Goal: Obtain resource: Obtain resource

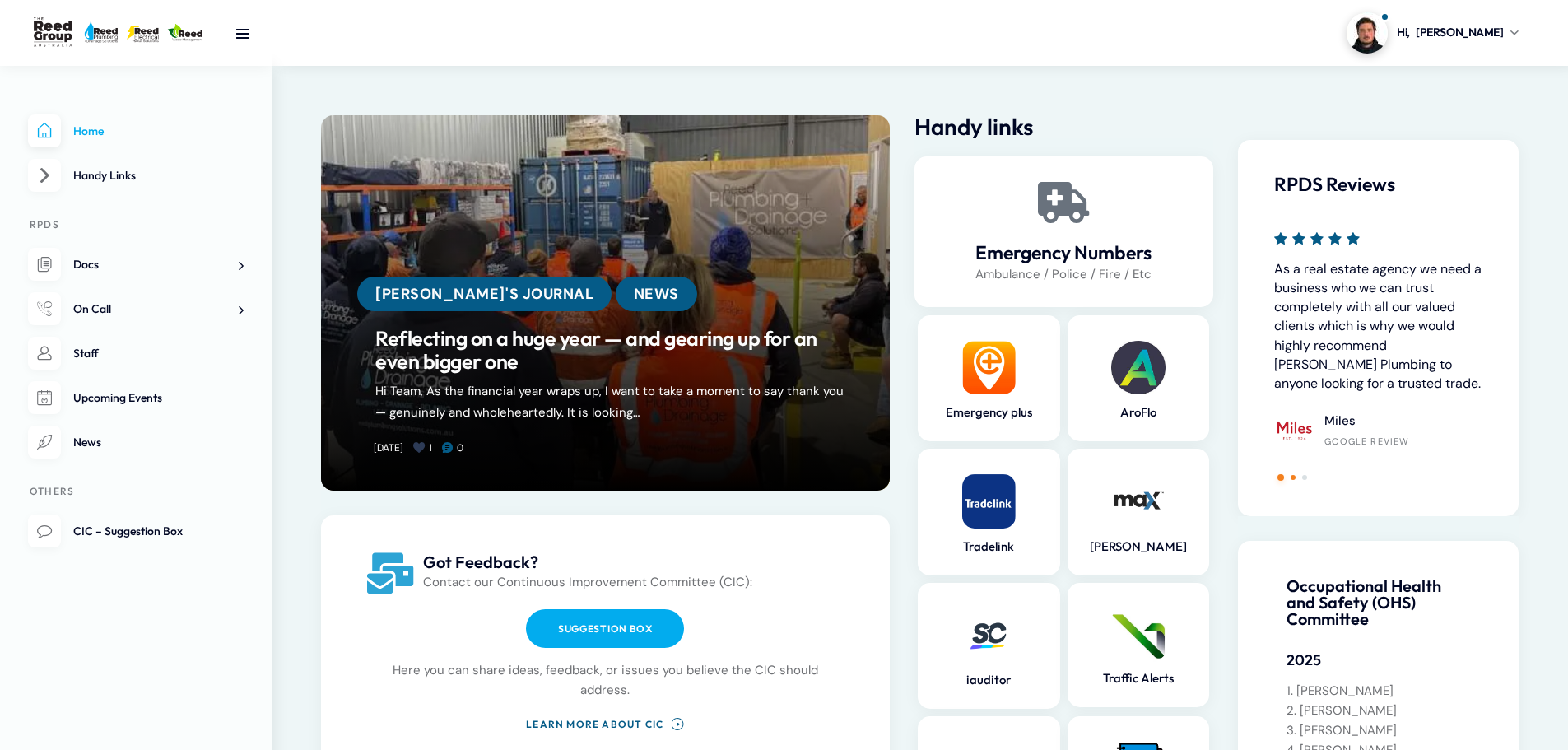
click at [1293, 475] on div at bounding box center [1378, 475] width 208 height 7
click at [1293, 475] on span "Go to slide 2" at bounding box center [1292, 477] width 5 height 5
click at [1302, 475] on span "Go to slide 3" at bounding box center [1304, 477] width 5 height 5
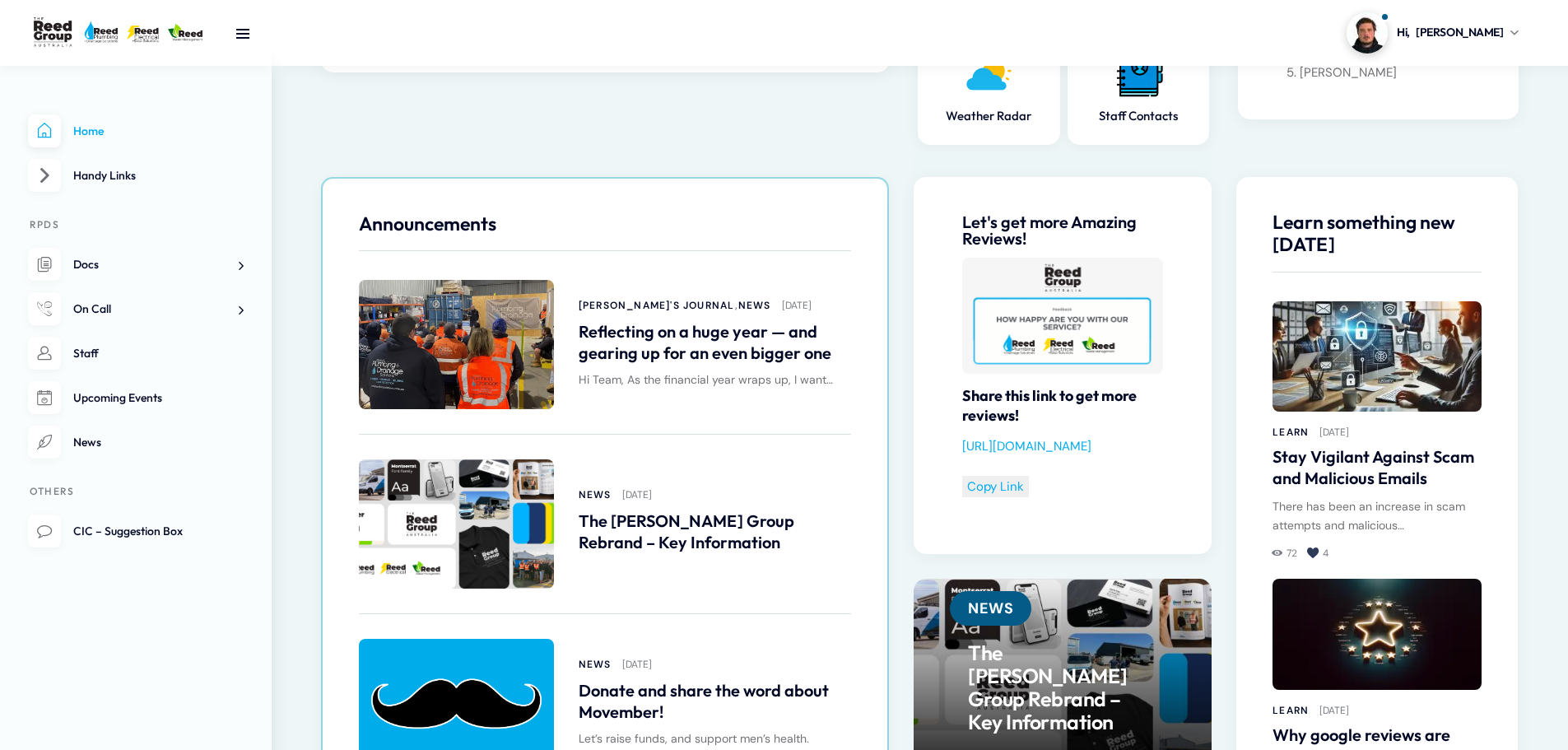
scroll to position [741, 0]
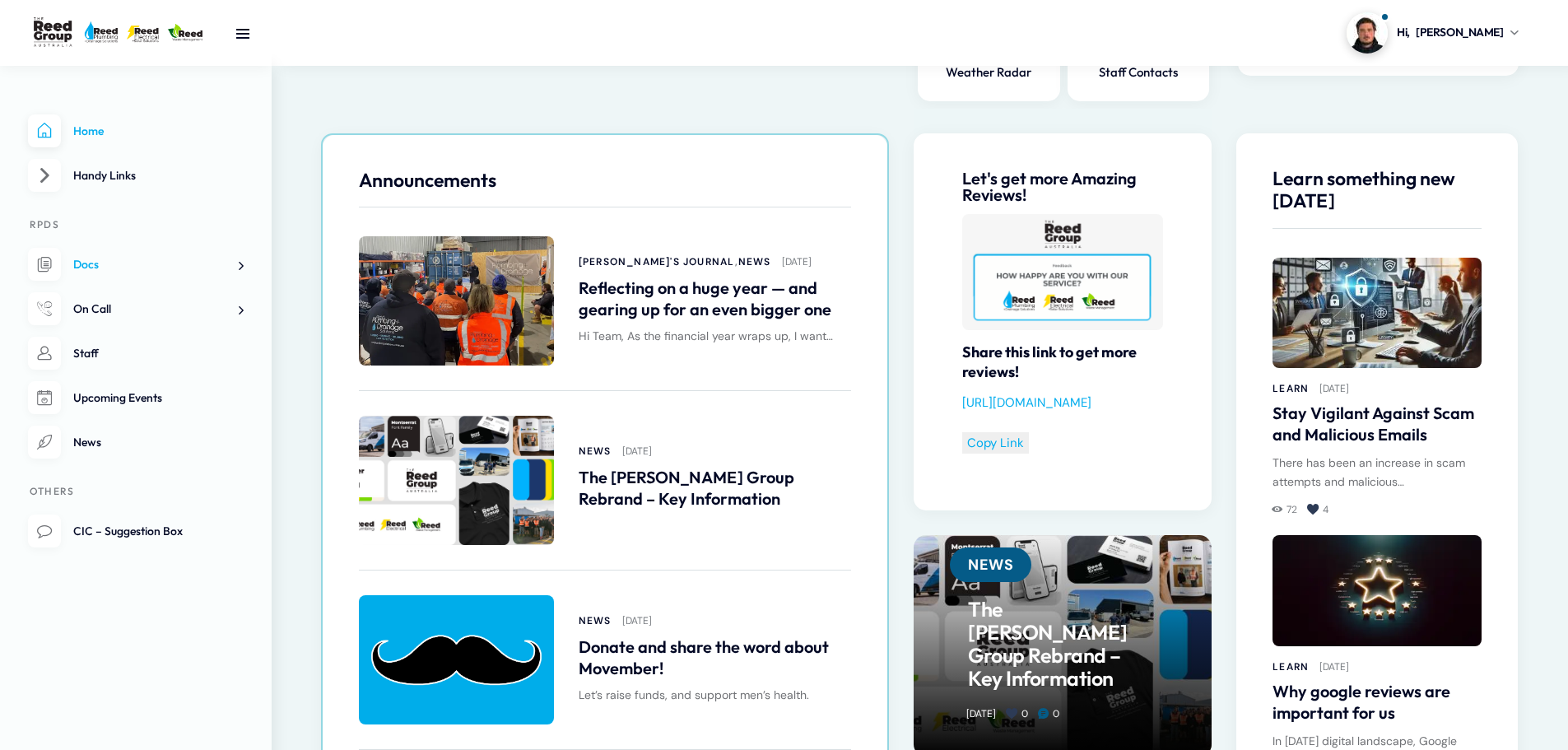
click at [237, 265] on span at bounding box center [235, 265] width 17 height 17
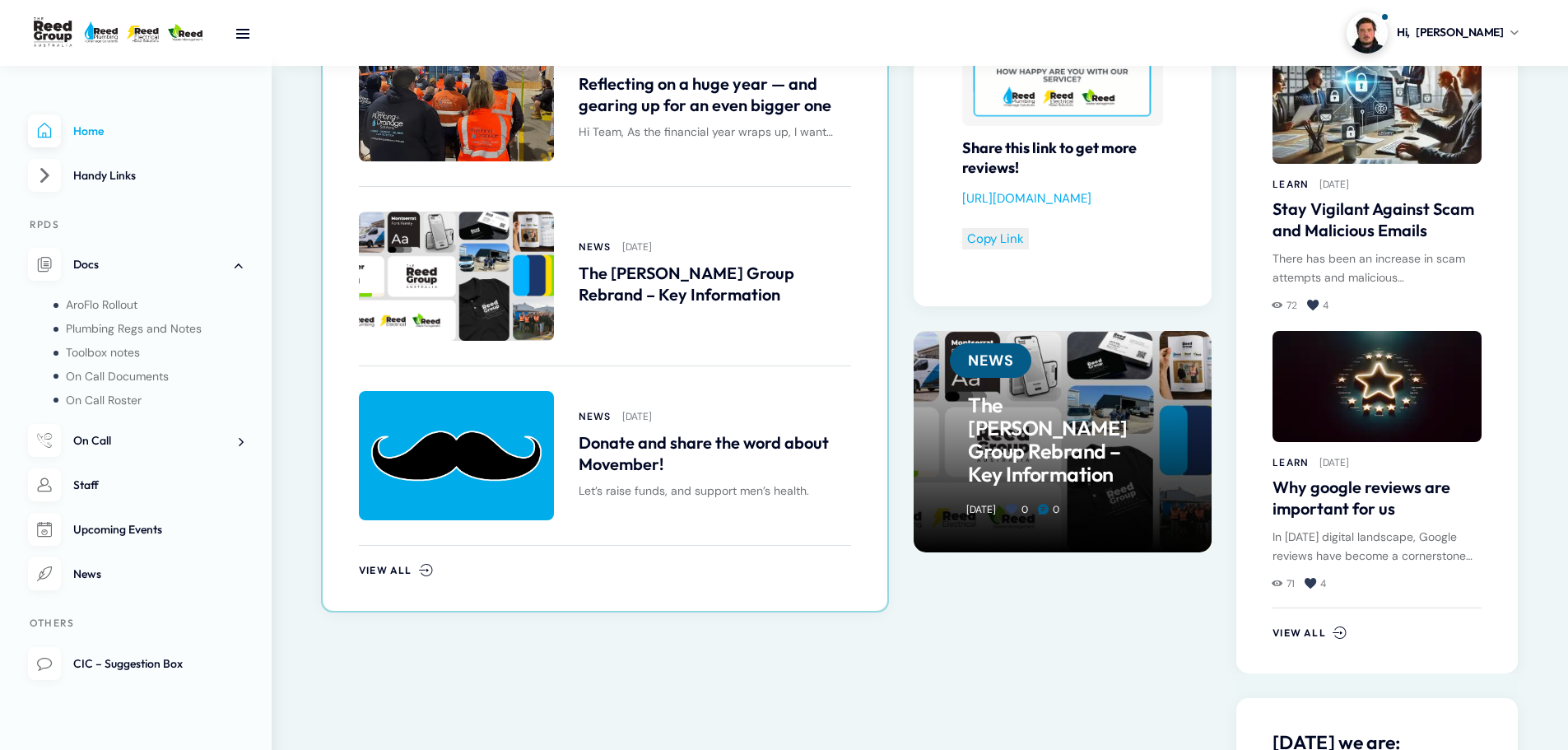
scroll to position [988, 0]
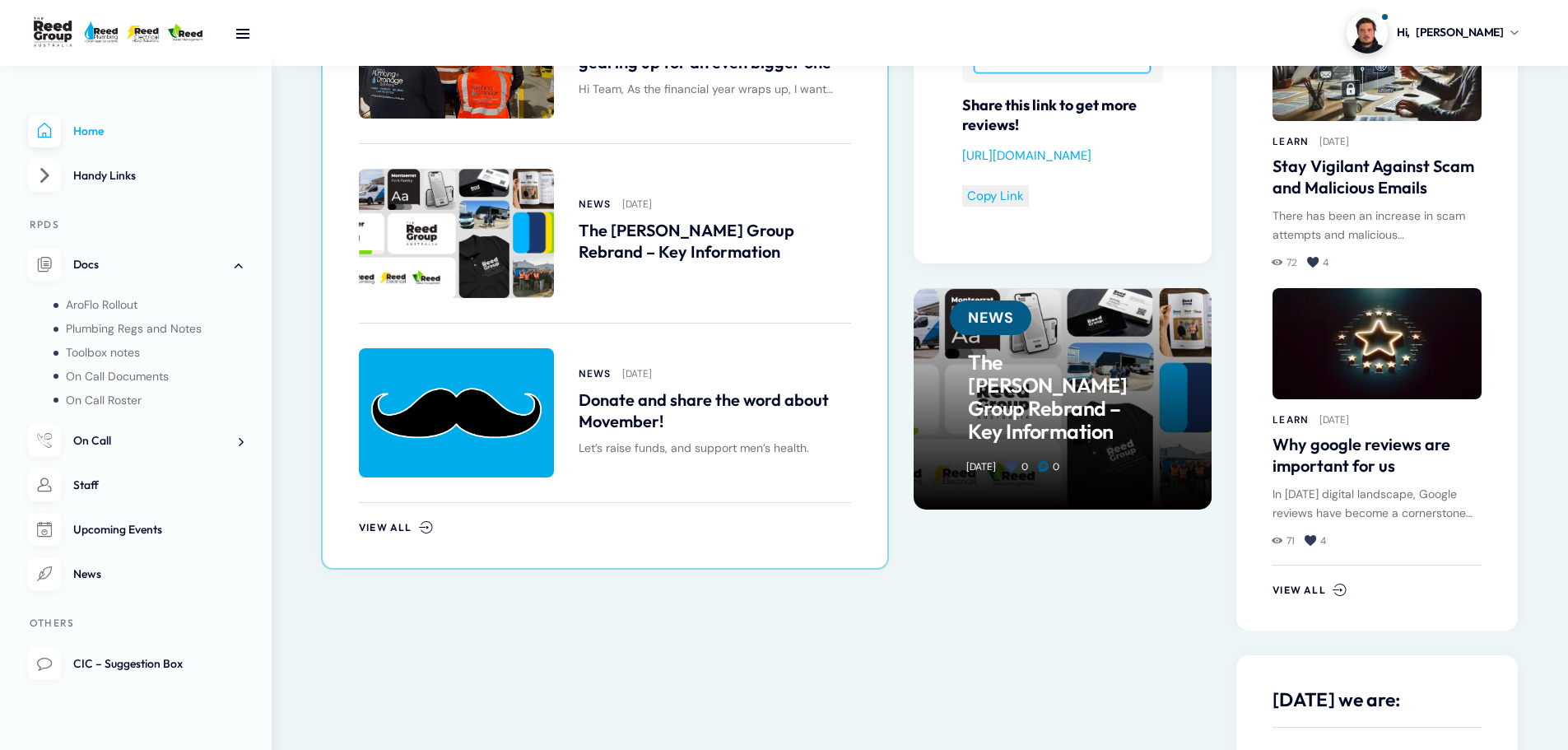
click at [157, 536] on span "Upcoming Events" at bounding box center [117, 530] width 89 height 15
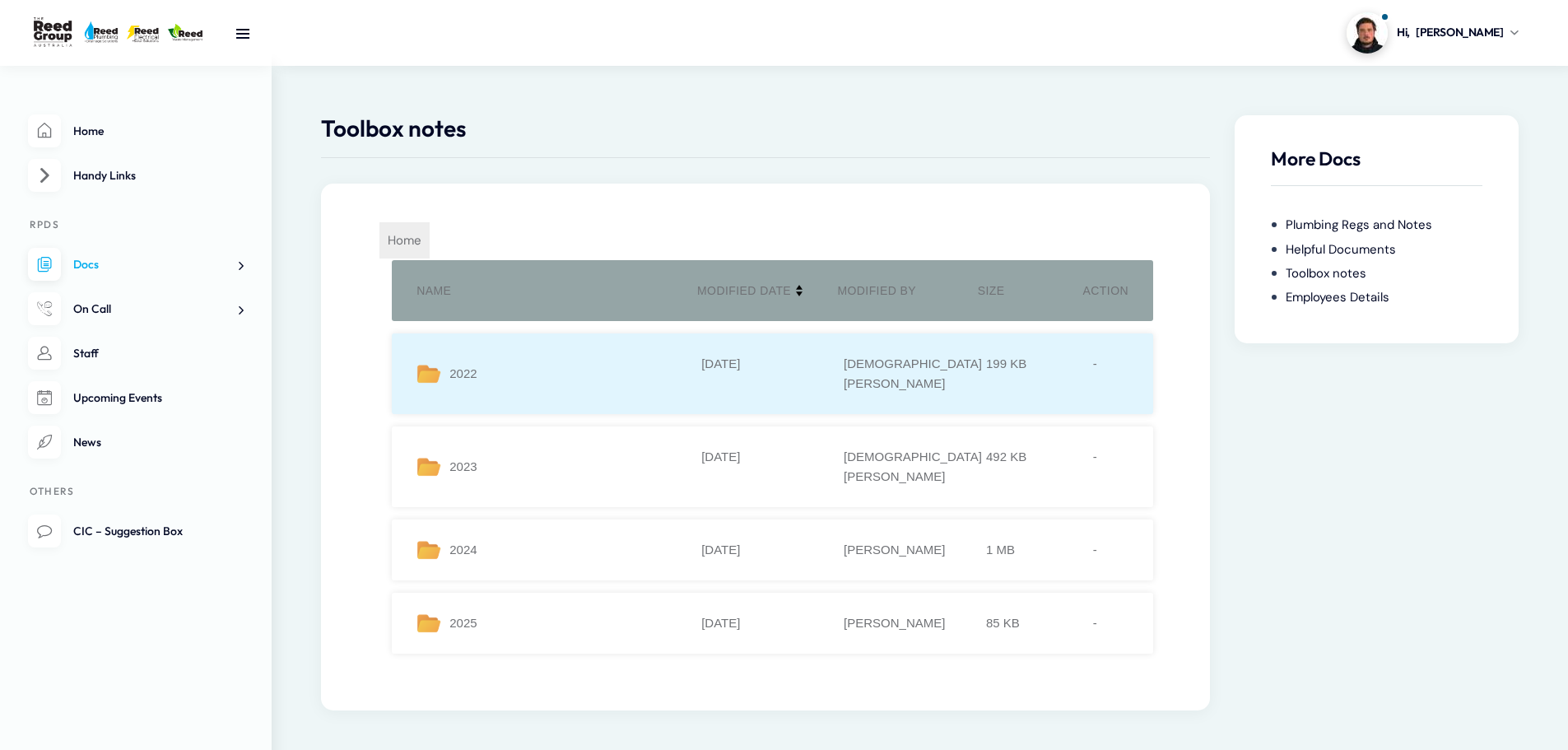
click at [525, 357] on div "2022" at bounding box center [559, 373] width 285 height 39
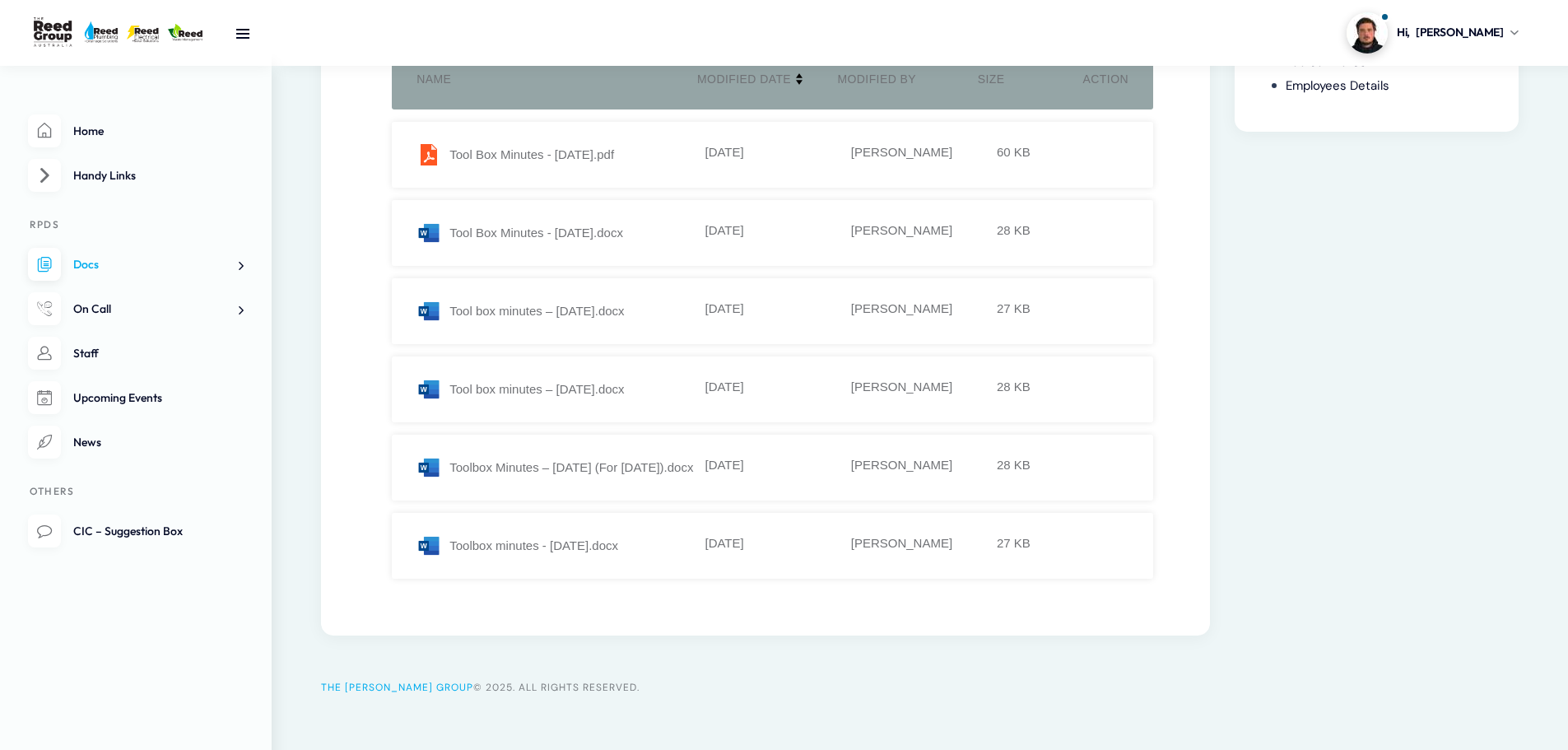
scroll to position [237, 0]
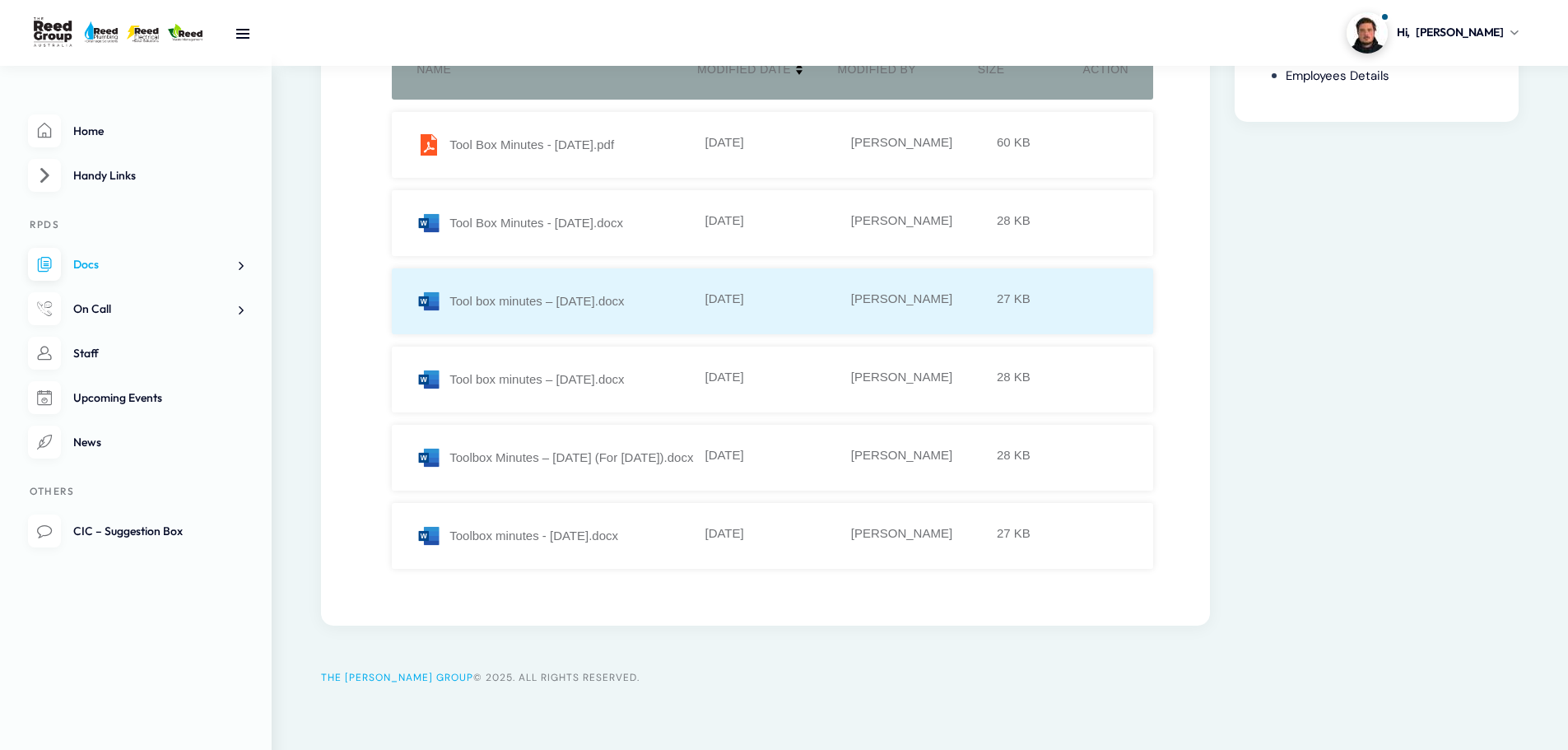
click at [587, 289] on div "Tool box minutes – [DATE].docx" at bounding box center [559, 302] width 285 height 25
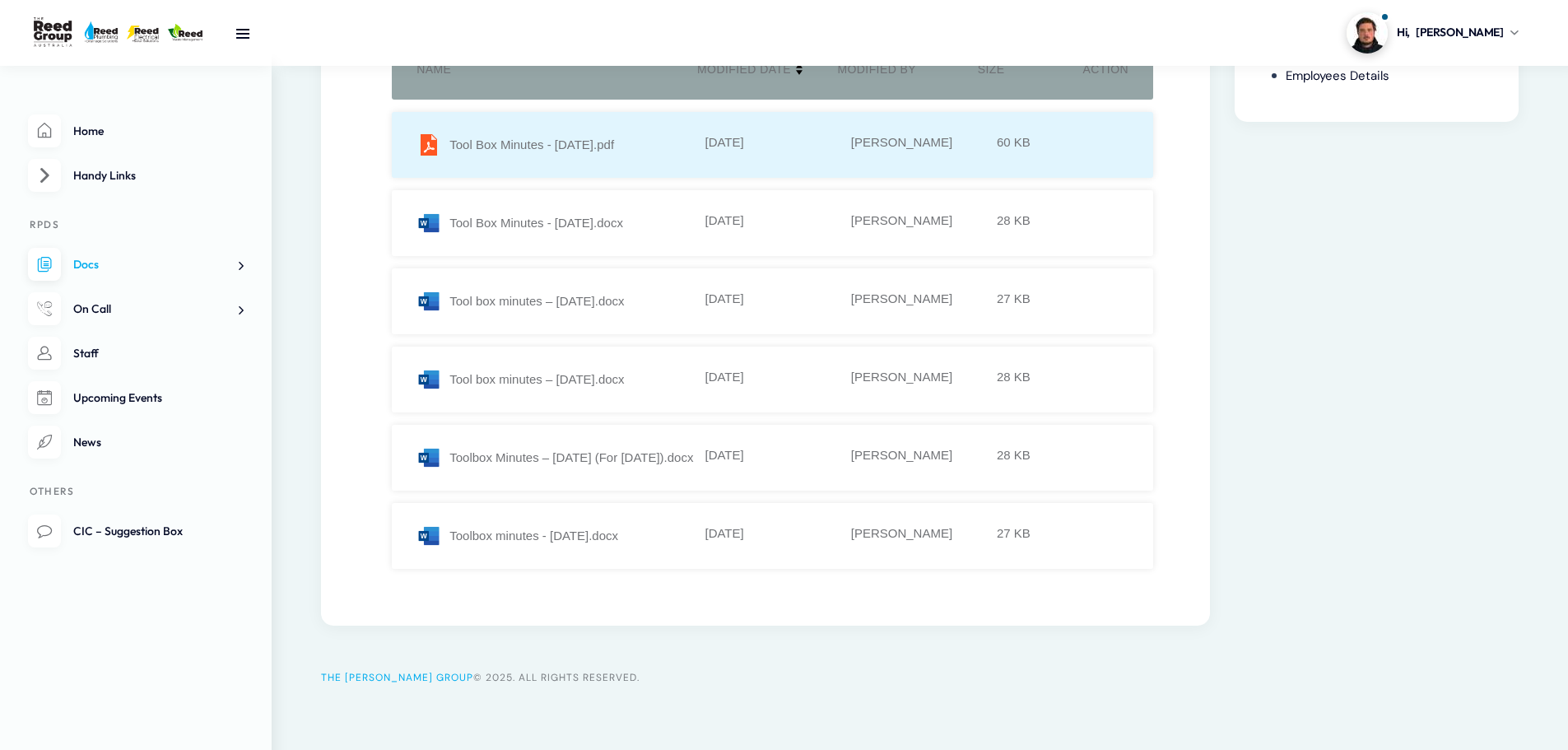
click at [587, 133] on div "Tool Box Minutes - [DATE].pdf" at bounding box center [559, 145] width 285 height 25
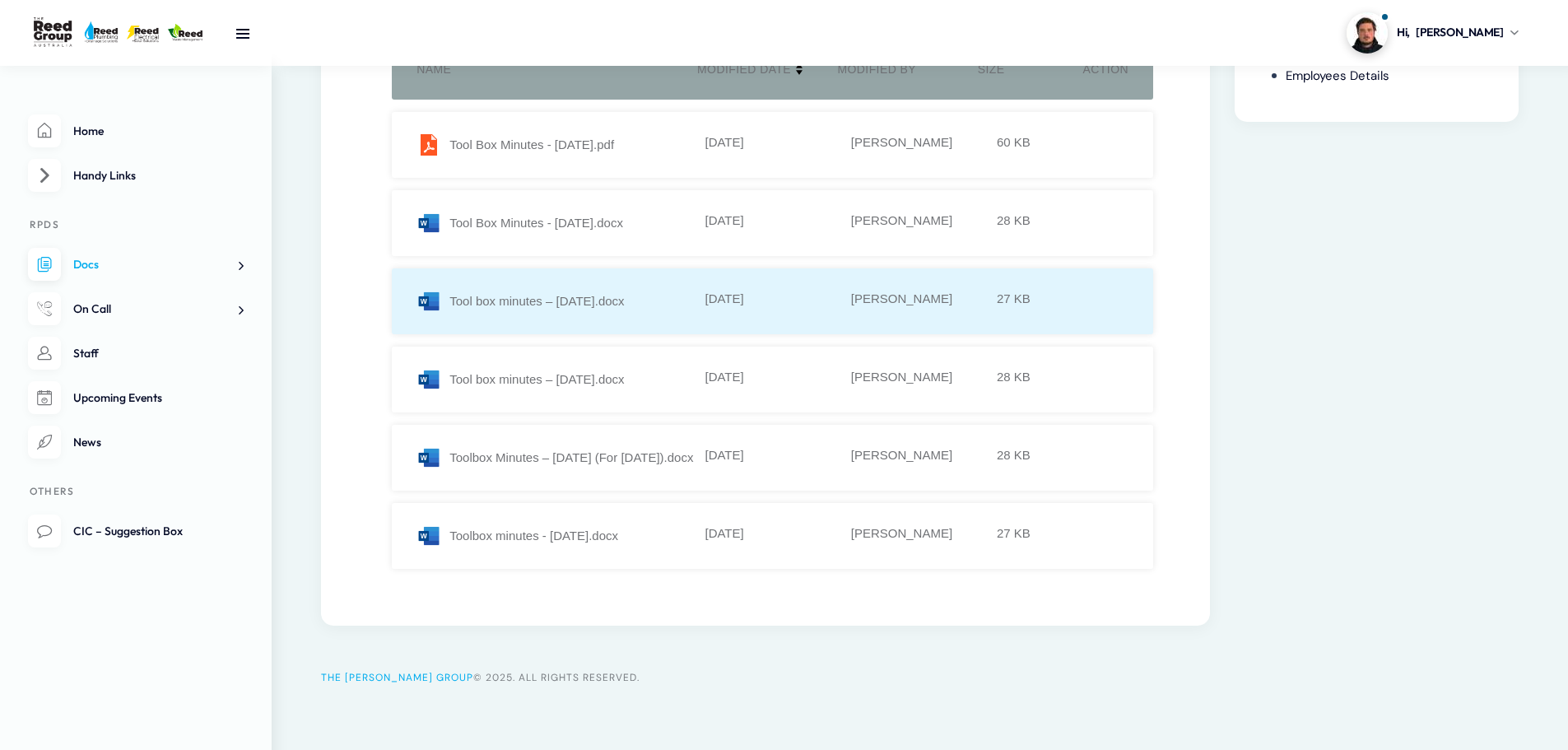
click at [598, 293] on div "Tool box minutes – [DATE].docx" at bounding box center [559, 302] width 285 height 25
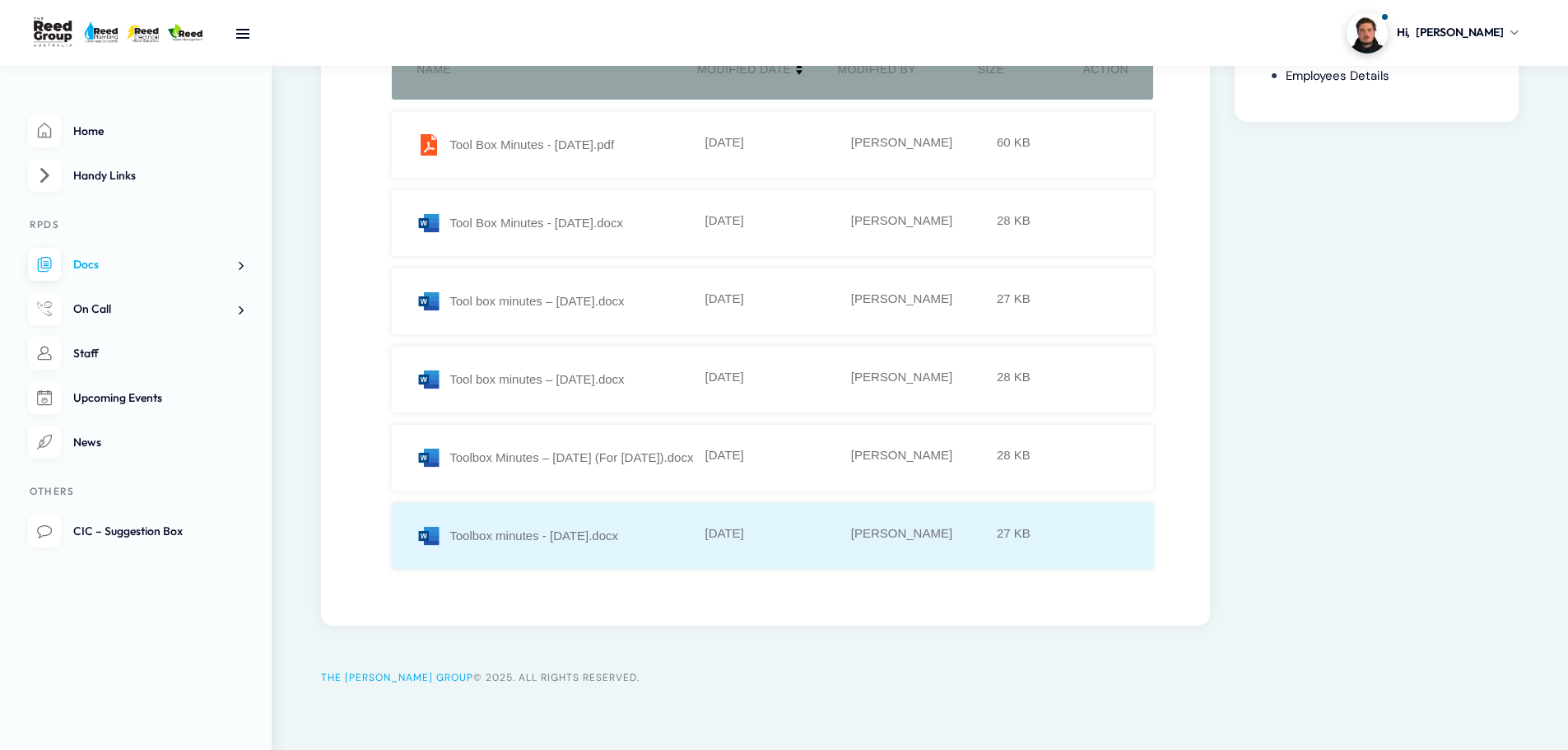
click at [604, 540] on div "Toolbox minutes - [DATE].docx" at bounding box center [559, 536] width 285 height 25
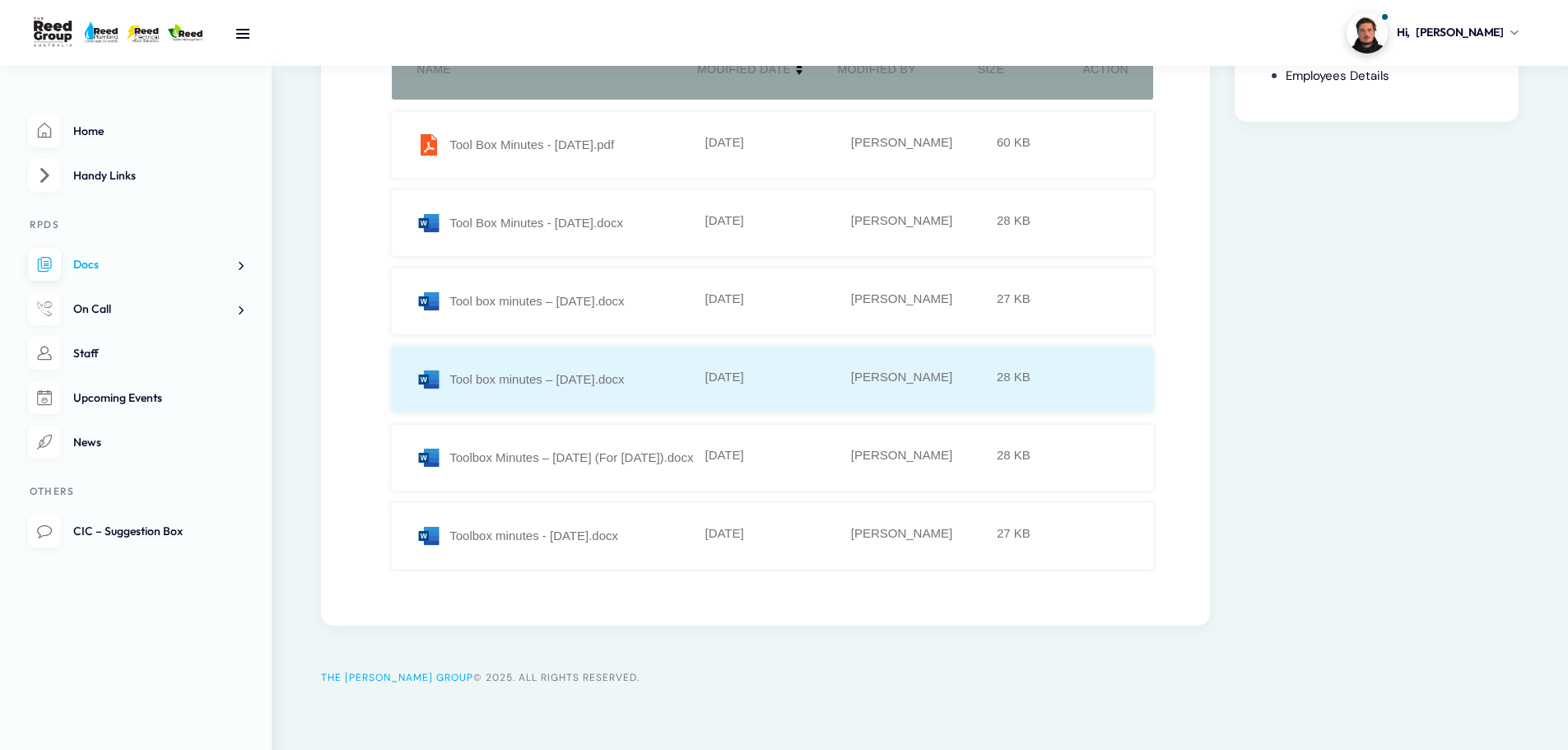
click at [617, 346] on li "Tool box minutes – [DATE].docx [DATE] [PERSON_NAME] 28 KB" at bounding box center [773, 379] width 761 height 66
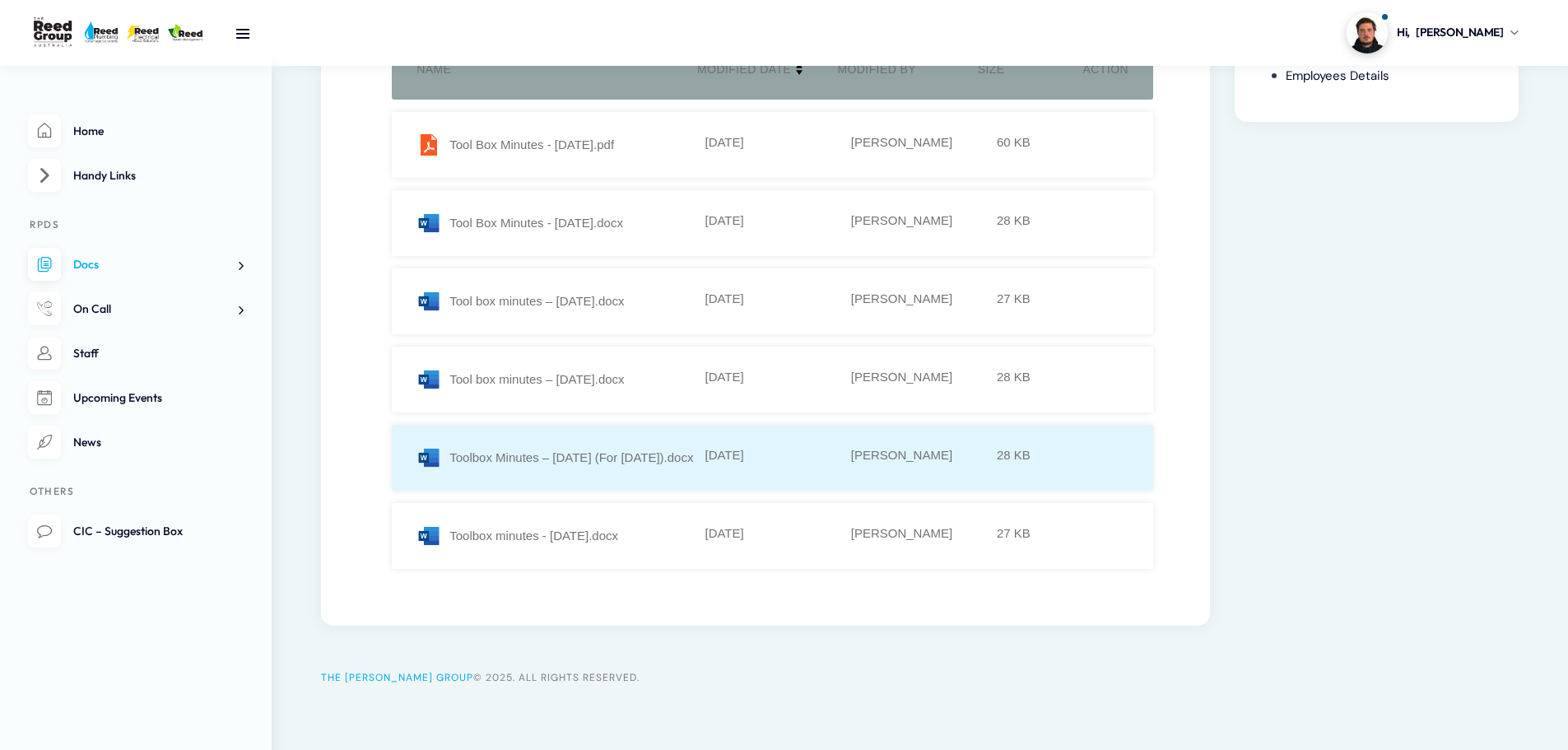
click at [632, 447] on div "Toolbox Minutes – [DATE] (For [DATE]).docx" at bounding box center [559, 458] width 285 height 25
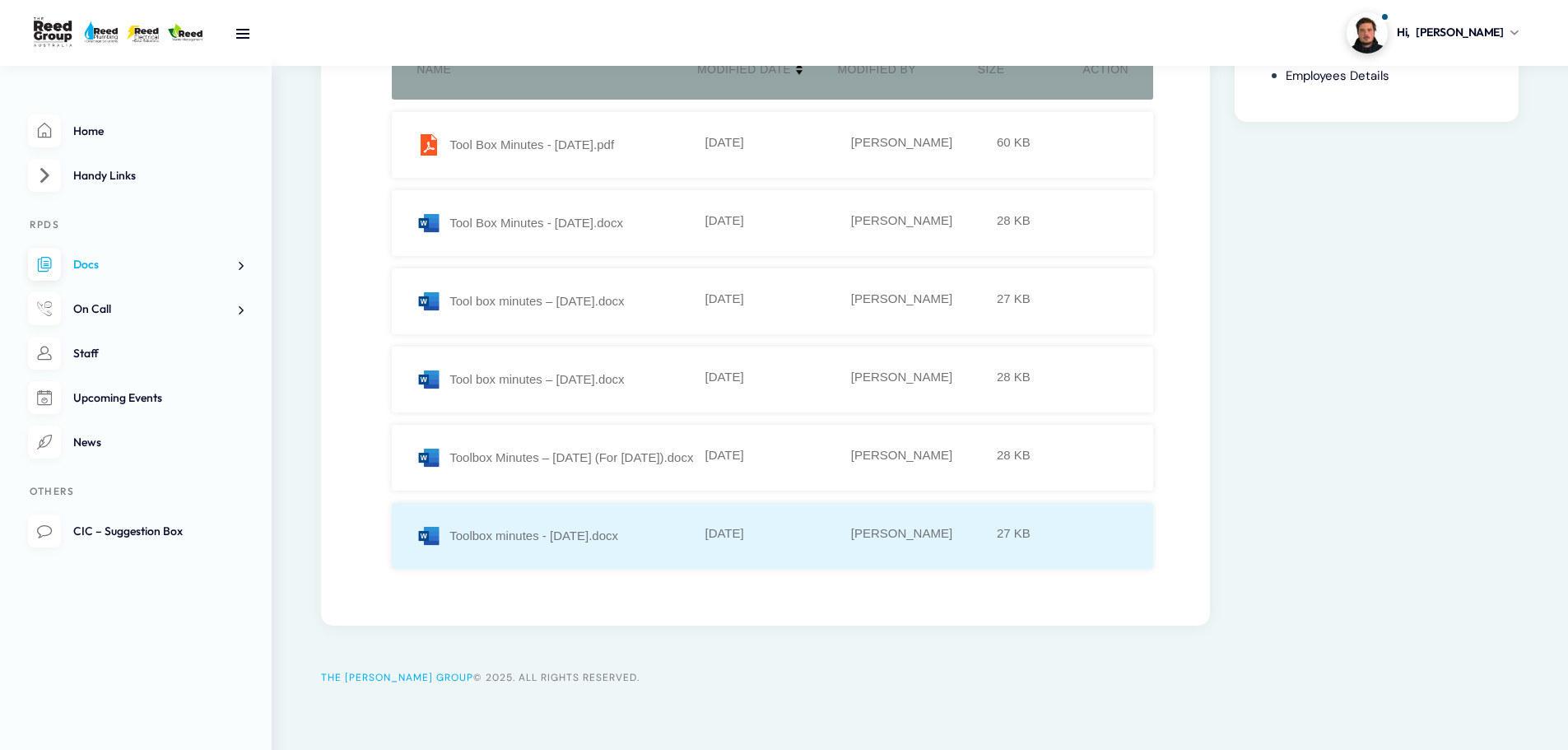
click at [573, 537] on div "Toolbox minutes - 30.09.22.docx" at bounding box center [559, 536] width 285 height 25
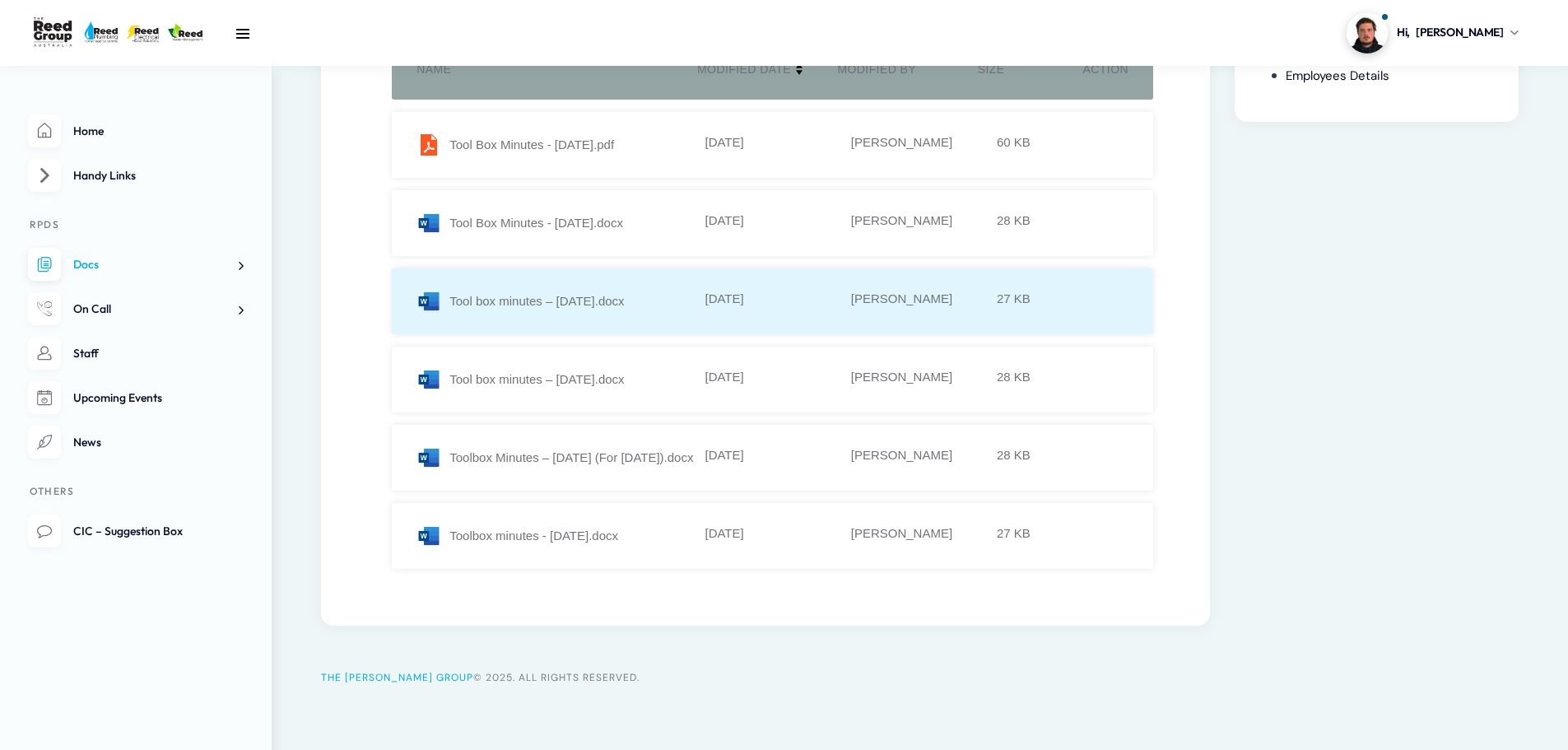
click at [648, 298] on div "Tool box minutes – 26.08.22.docx" at bounding box center [559, 302] width 285 height 25
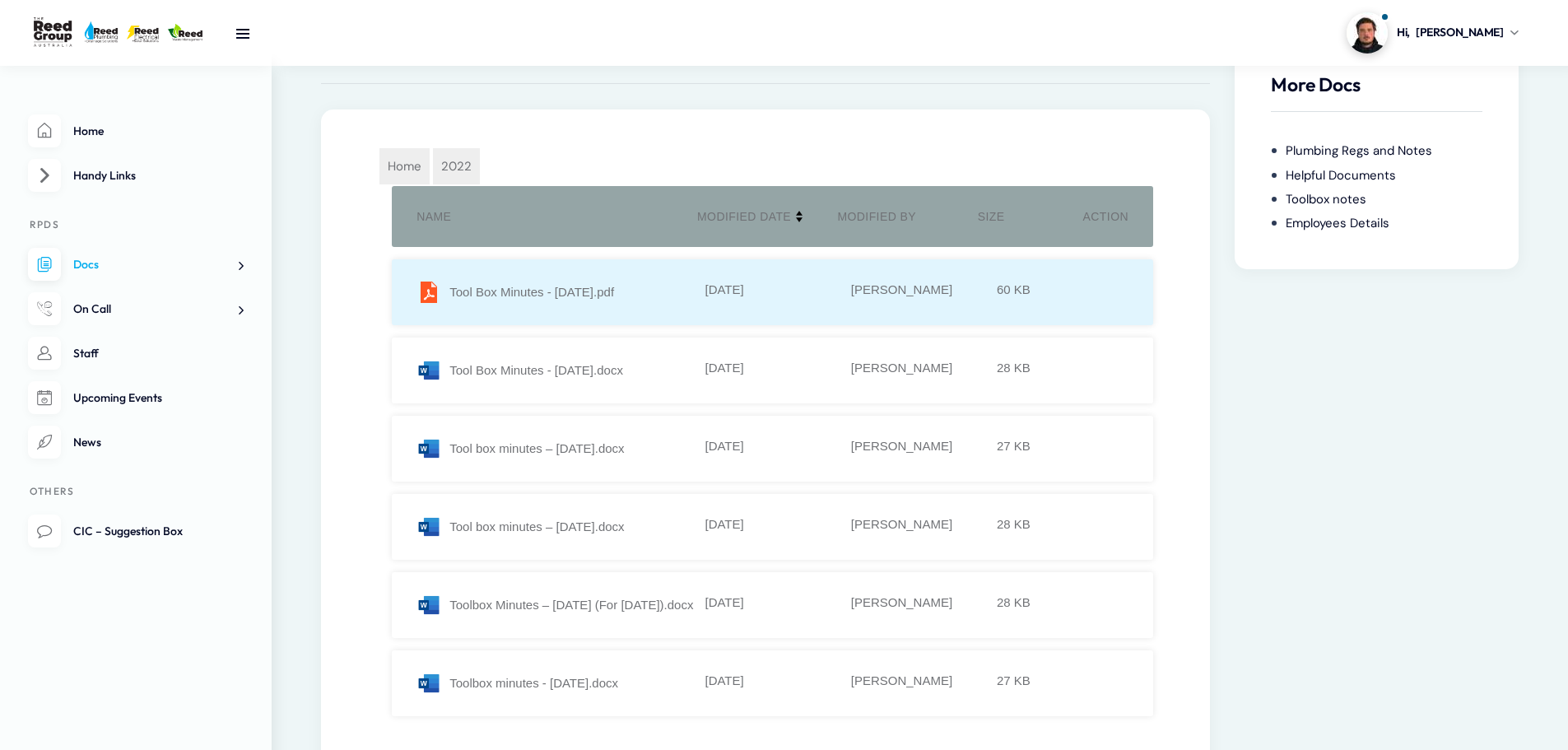
scroll to position [0, 0]
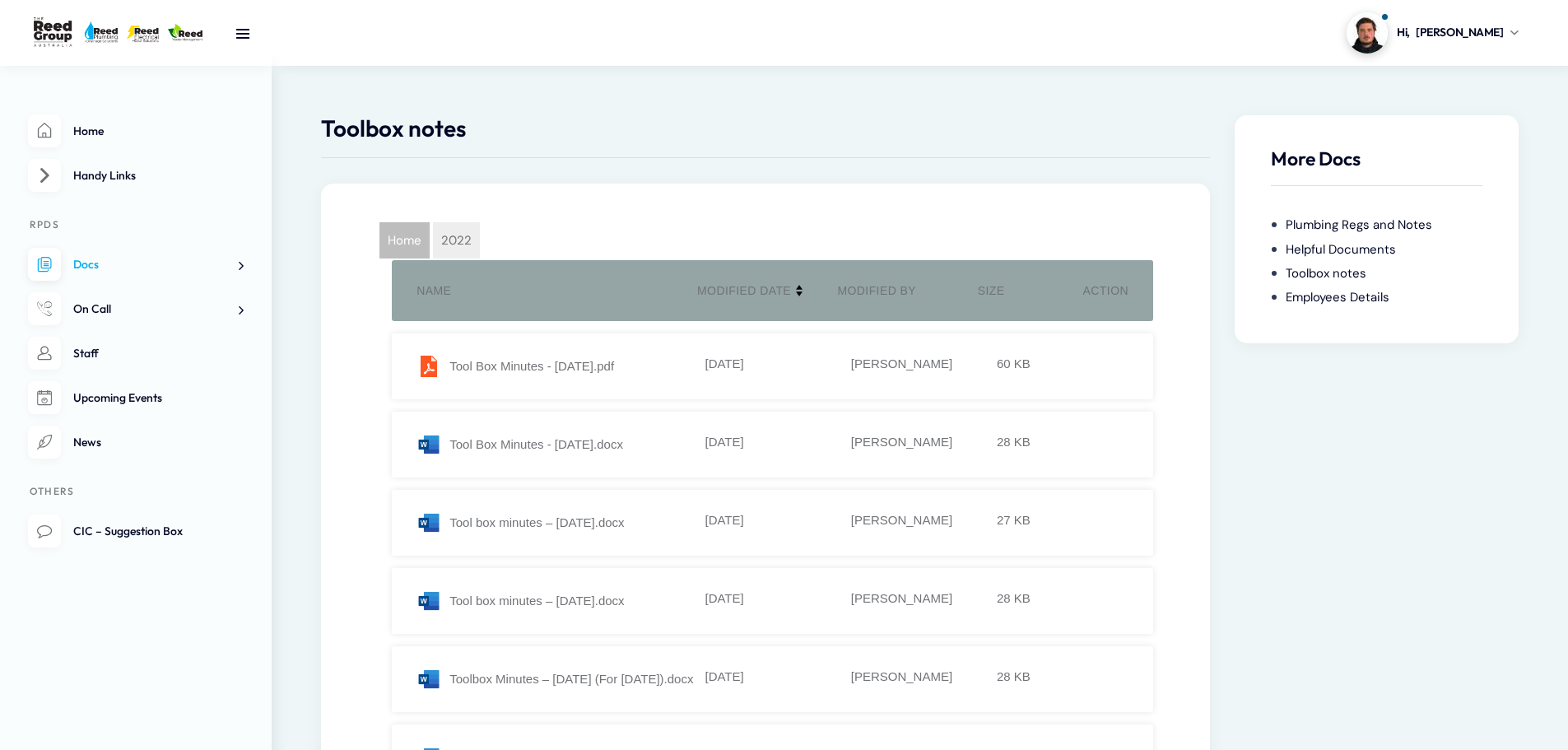
click at [408, 240] on span "Home" at bounding box center [404, 240] width 51 height 36
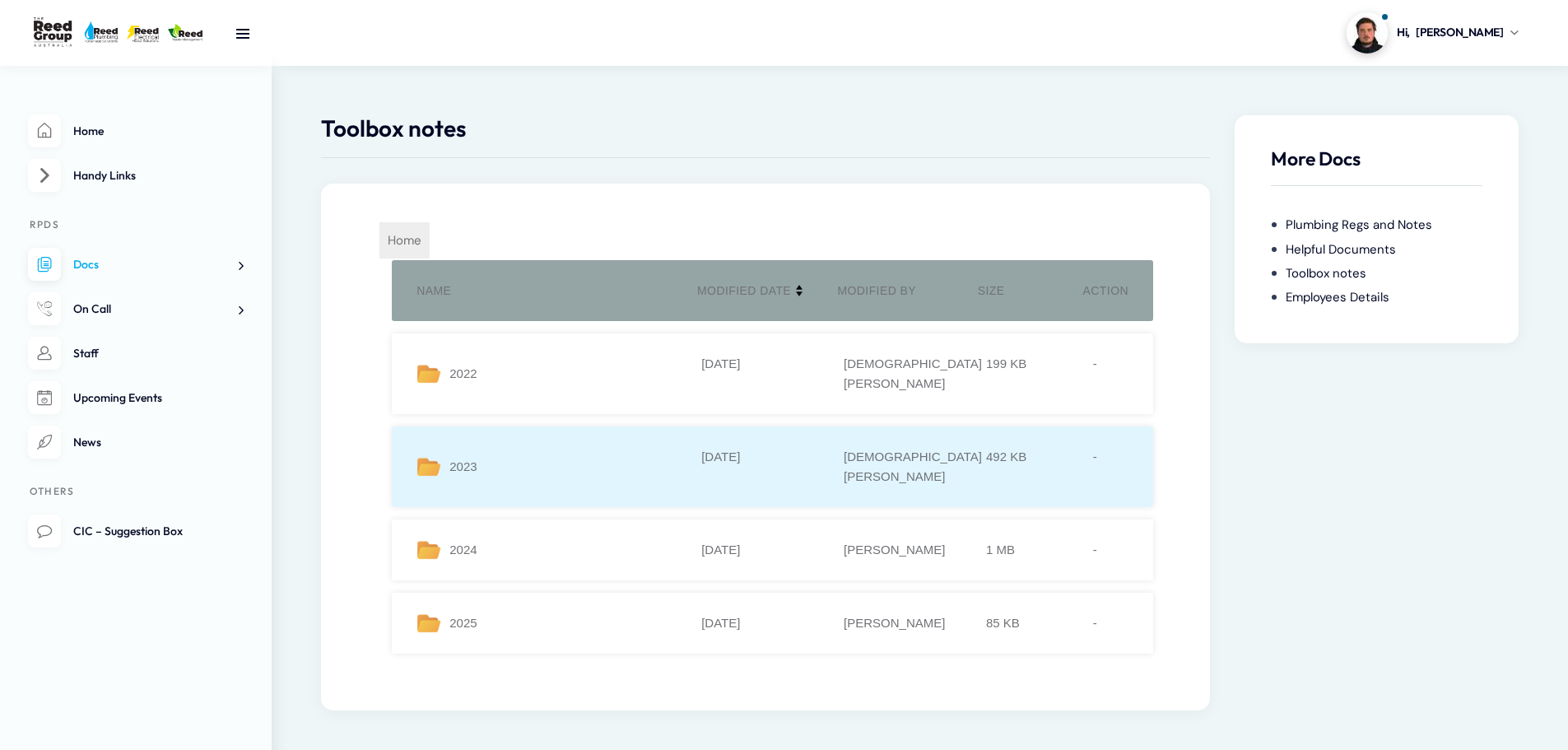
click at [471, 447] on div "2023" at bounding box center [559, 466] width 285 height 39
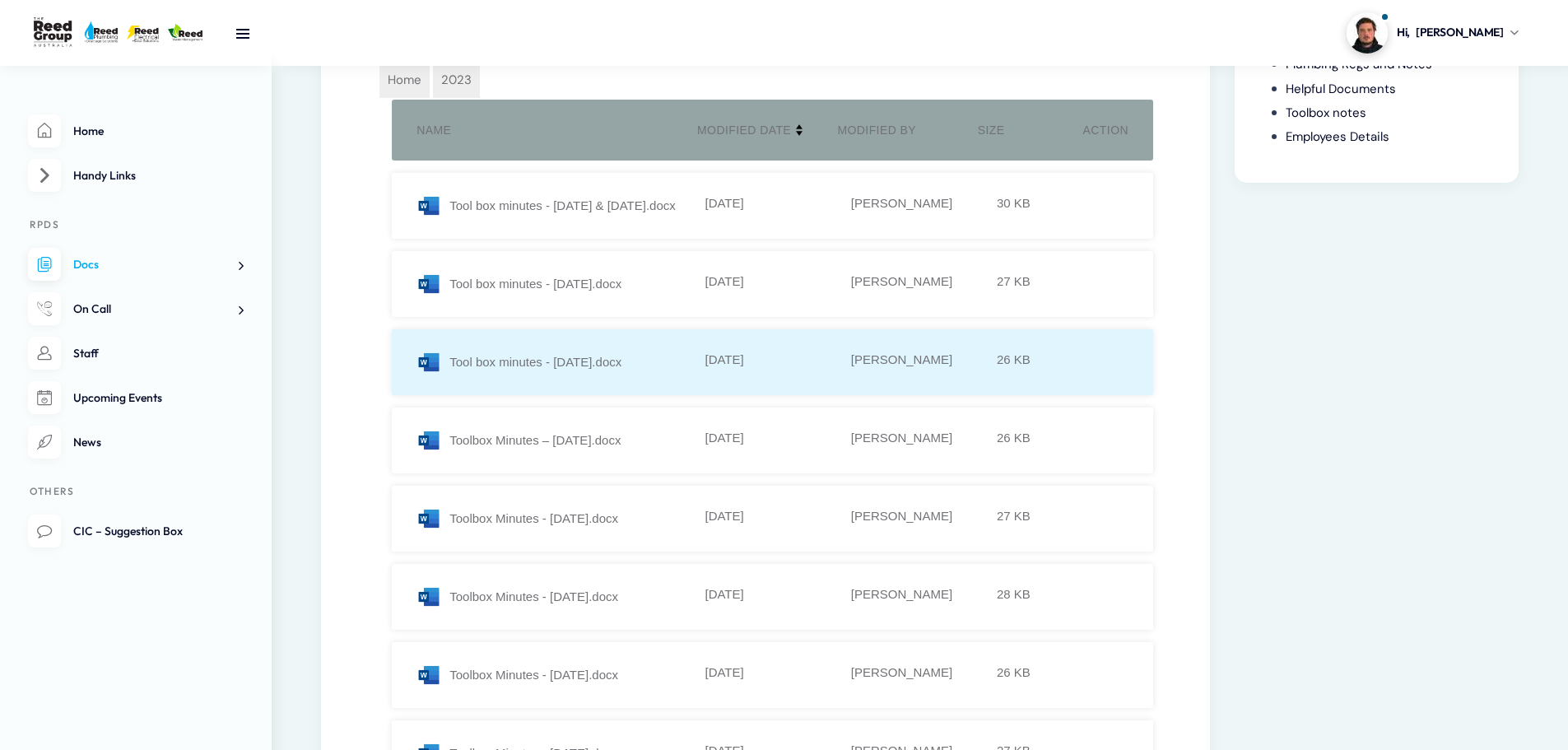
scroll to position [165, 0]
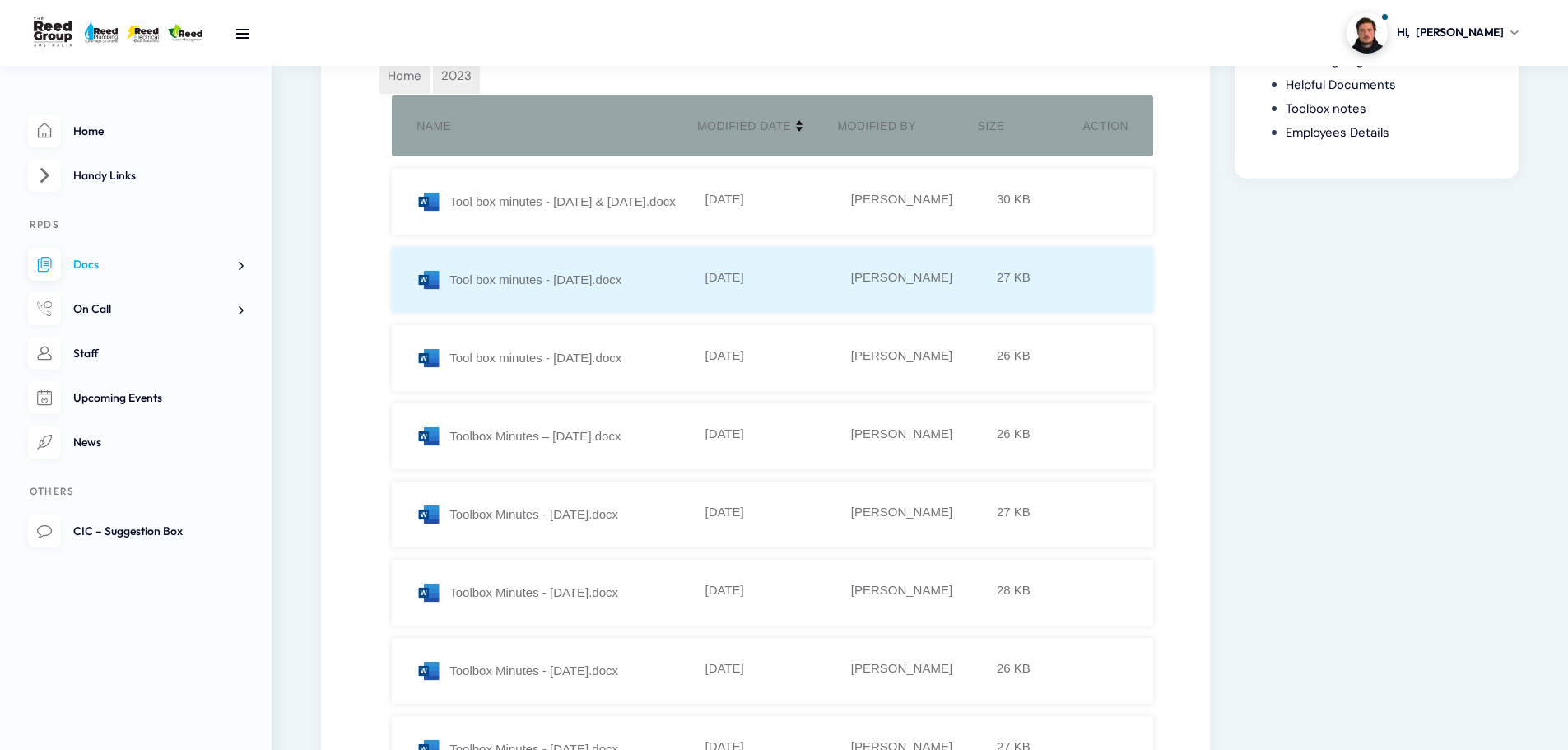
click at [608, 287] on div "Tool box minutes - 25.01.23.docx" at bounding box center [559, 280] width 285 height 25
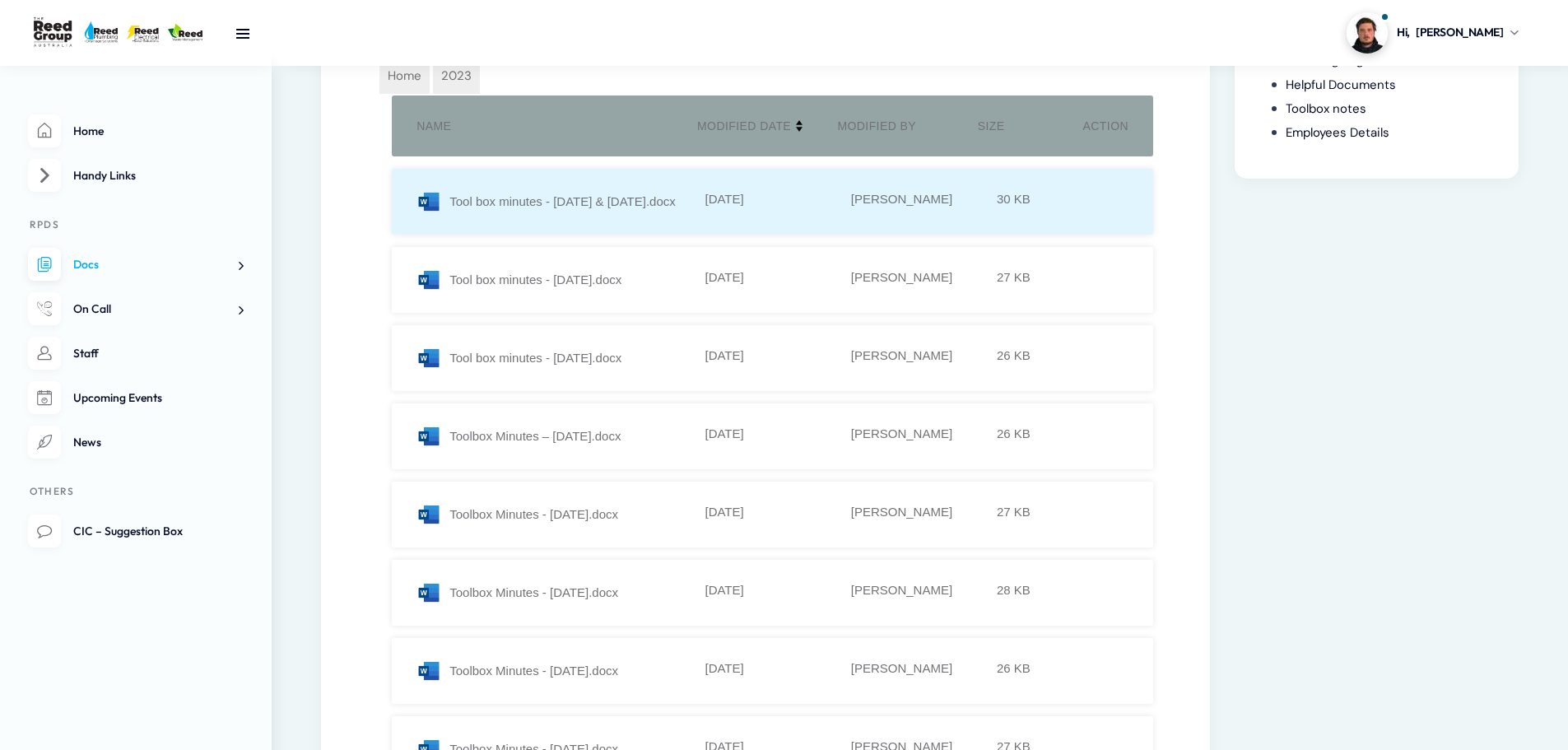
click at [563, 219] on li "Tool box minutes - 21.04.23 & 28.04.23.docx 14-12-2023 Kelly Rosini 30 KB" at bounding box center [773, 201] width 761 height 66
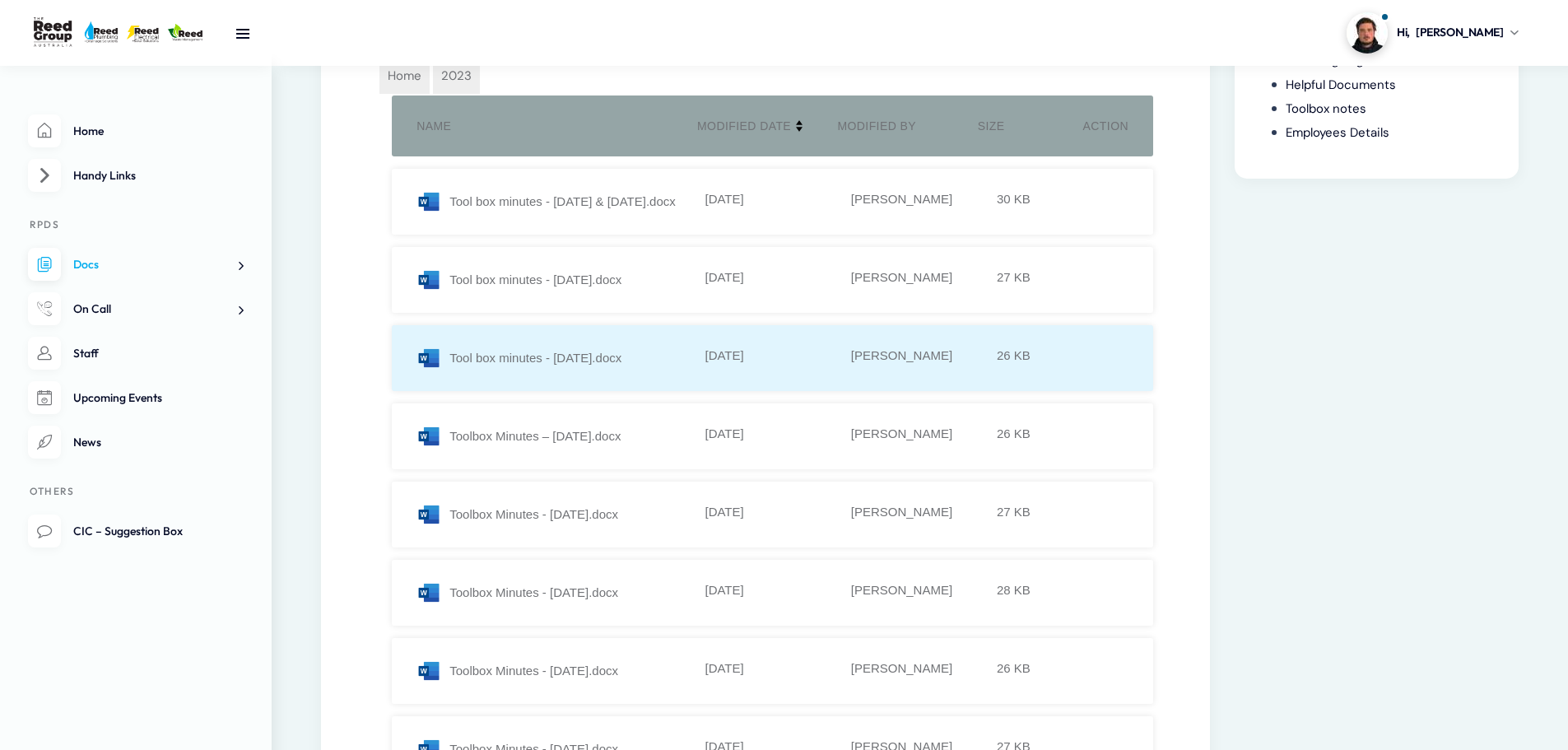
click at [585, 356] on div "Tool box minutes - 31.03.23.docx" at bounding box center [559, 358] width 285 height 25
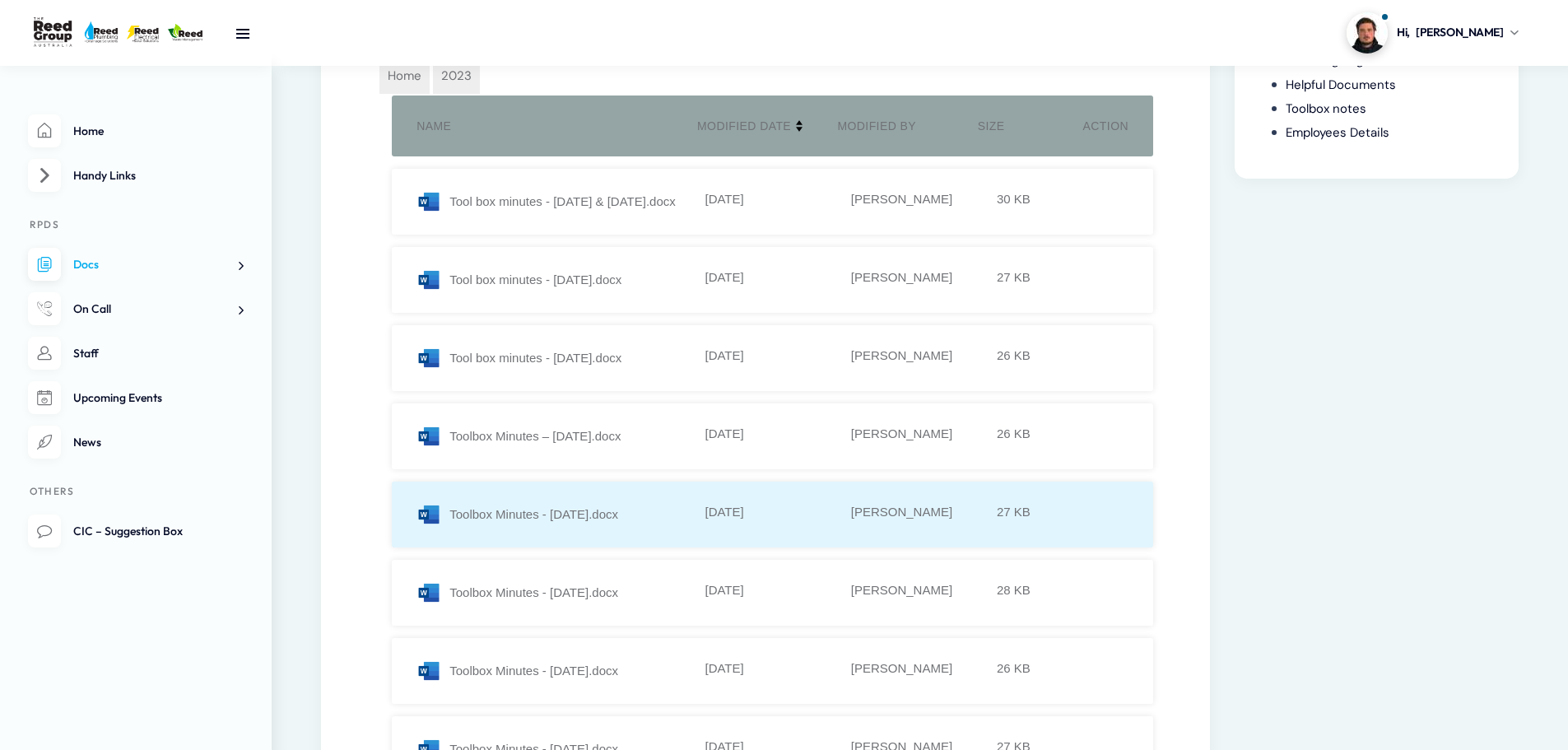
click at [555, 507] on div "Toolbox Minutes - 22.09.23.docx" at bounding box center [559, 514] width 285 height 25
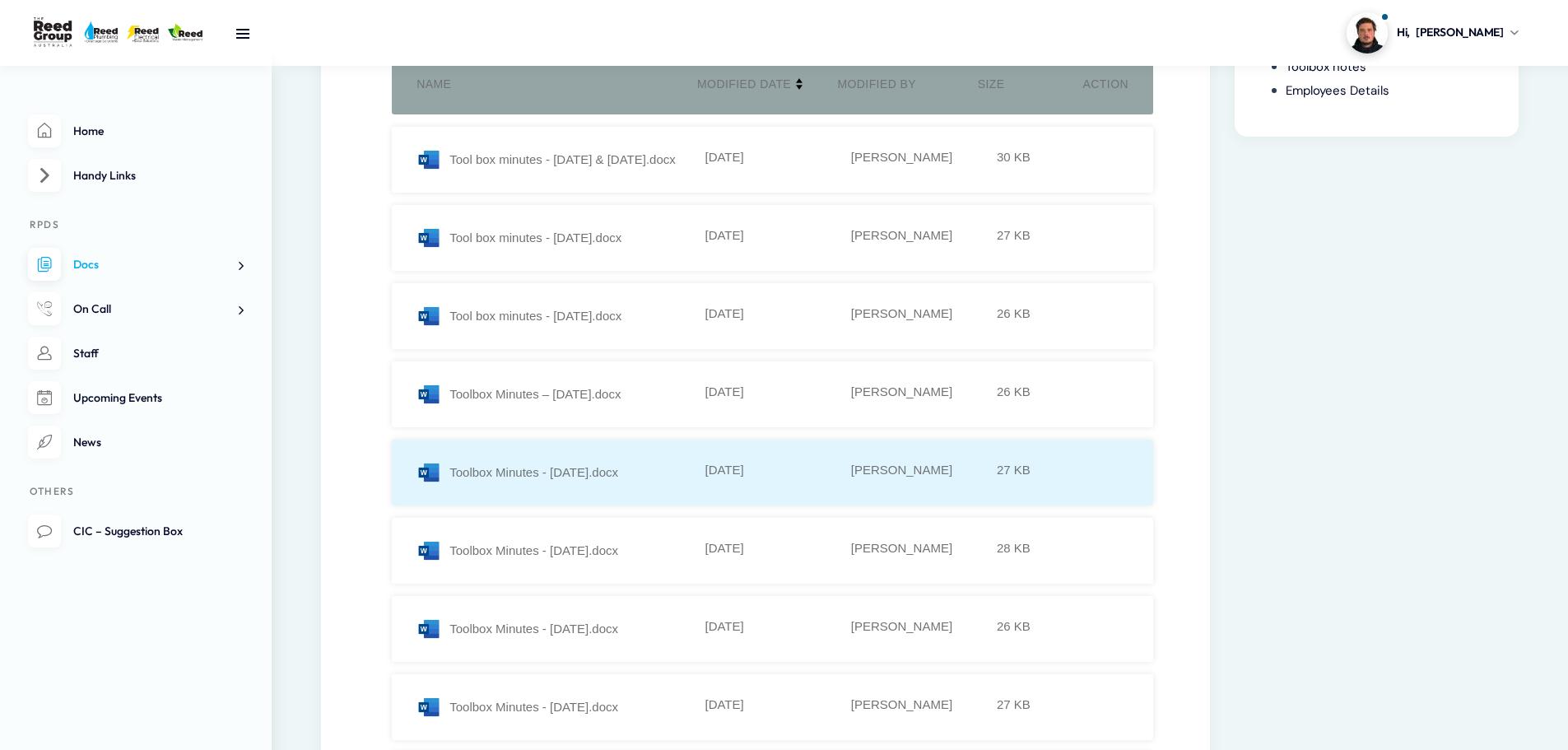
scroll to position [247, 0]
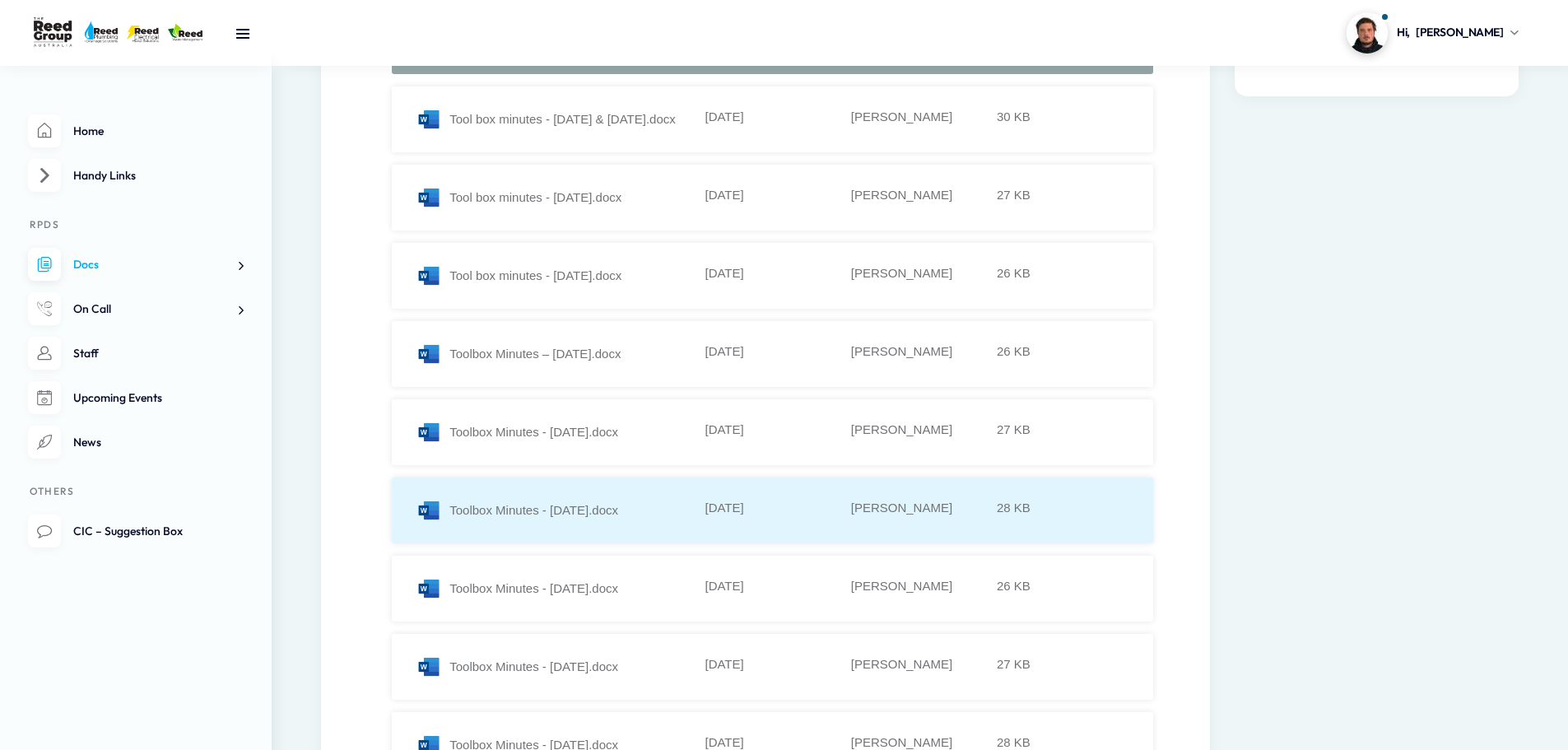
click at [585, 488] on li "Toolbox Minutes - 23.06.23.docx 14-12-2023 Kelly Rosini 28 KB" at bounding box center [773, 510] width 761 height 66
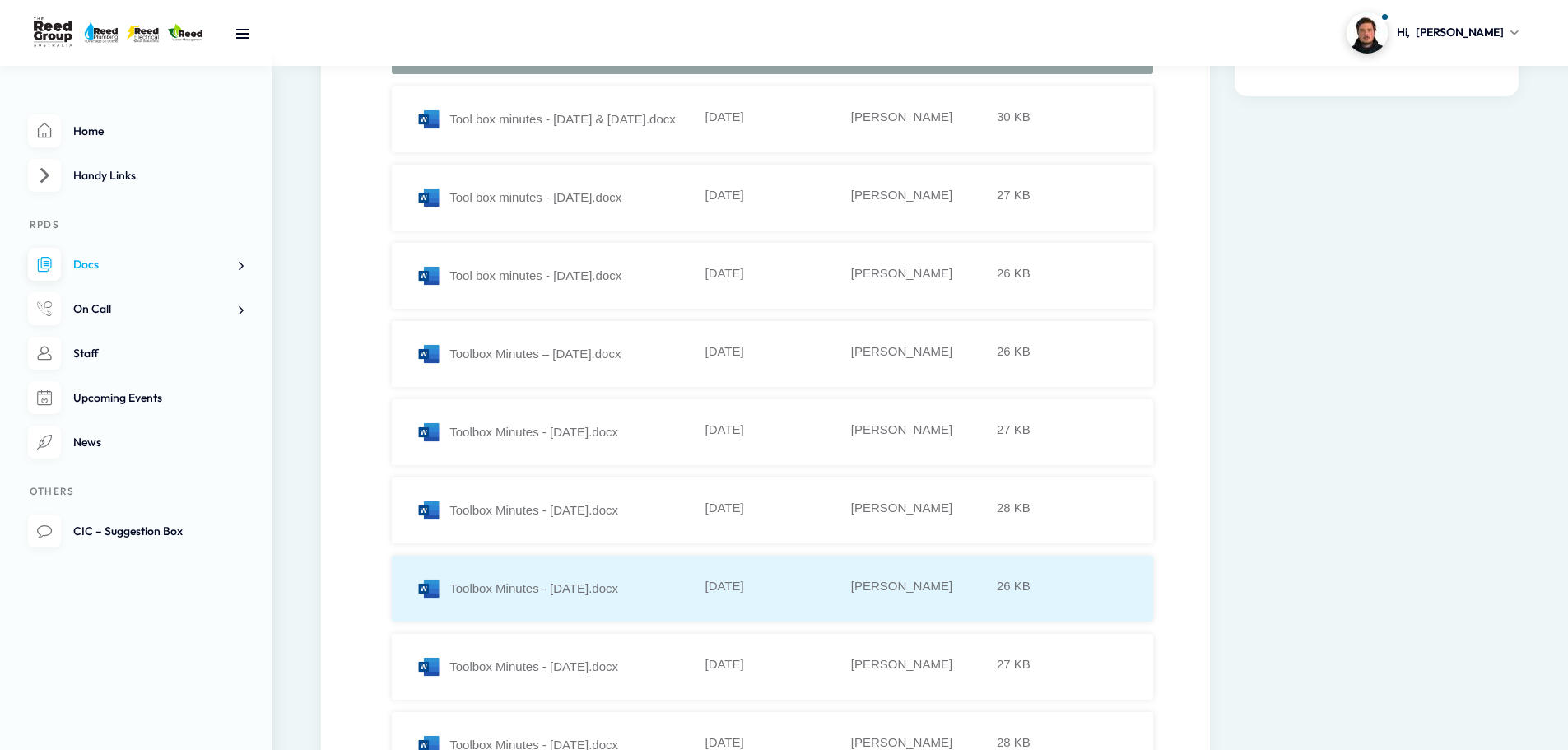
click at [564, 596] on div "Toolbox Minutes - 24.11.23.docx" at bounding box center [559, 589] width 285 height 25
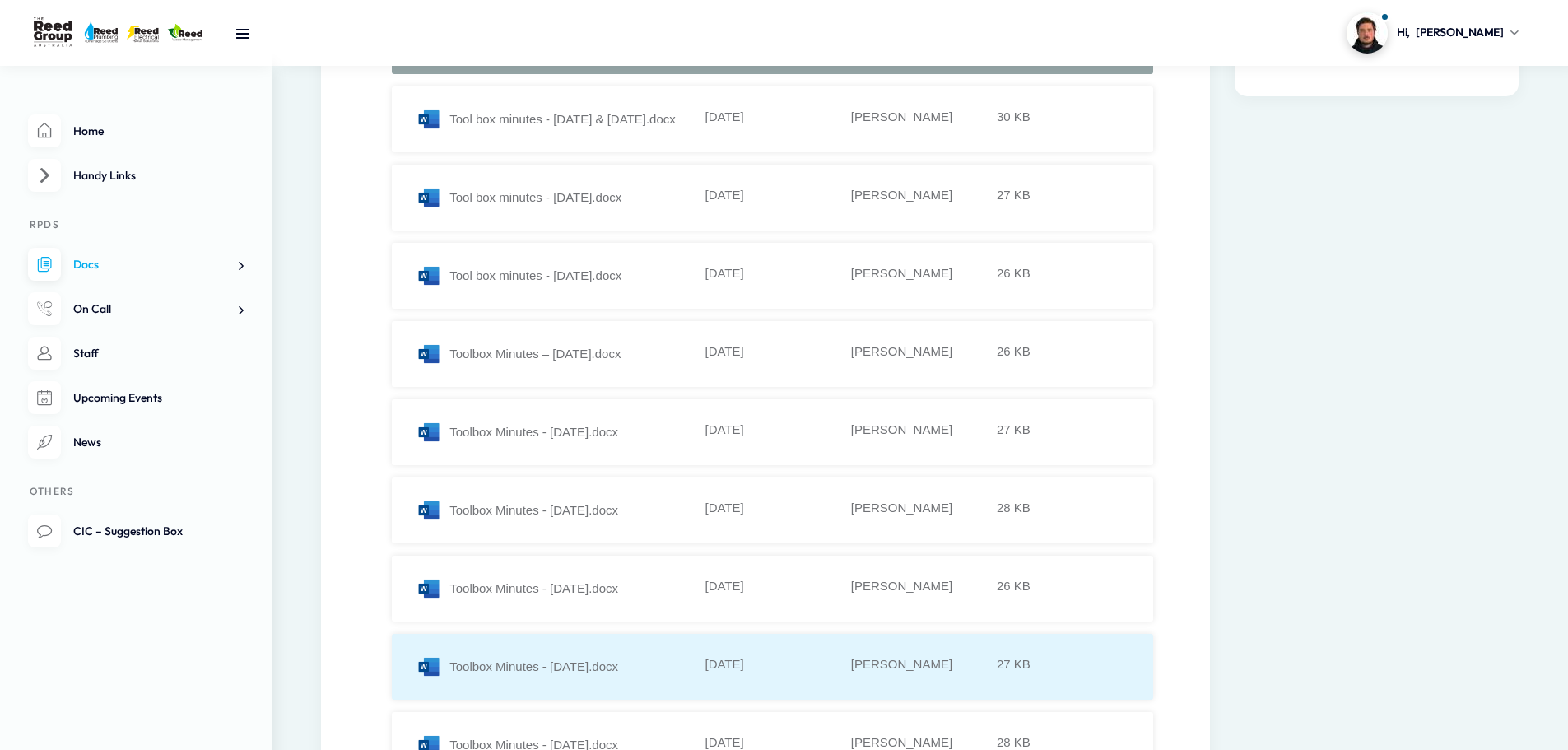
click at [578, 685] on li "Toolbox Minutes - 25.08.23.docx 14-12-2023 Kelly Rosini 27 KB" at bounding box center [773, 666] width 761 height 66
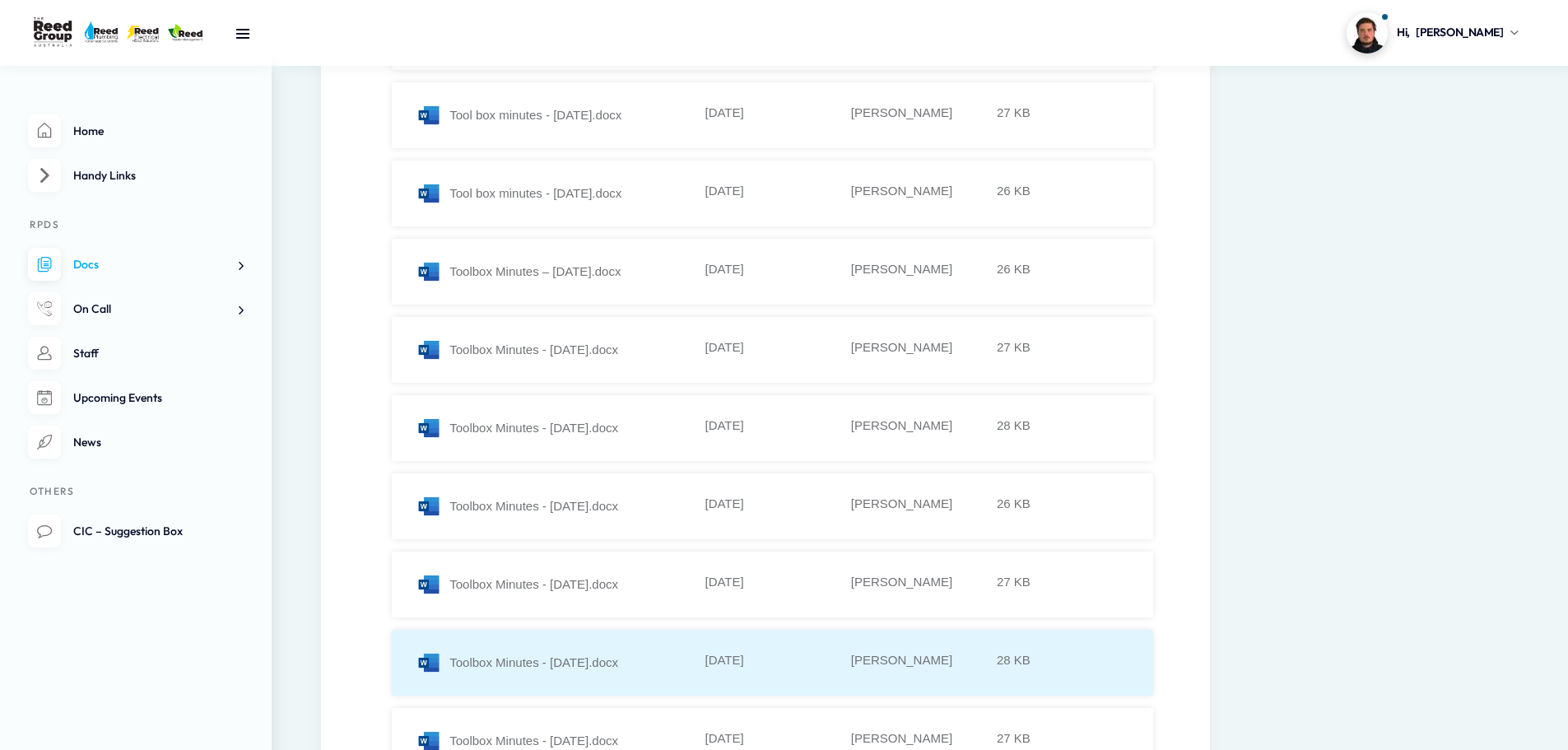
click at [596, 639] on li "Toolbox Minutes - 26.05.23.docx 14-12-2023 Kelly Rosini 28 KB" at bounding box center [773, 662] width 761 height 66
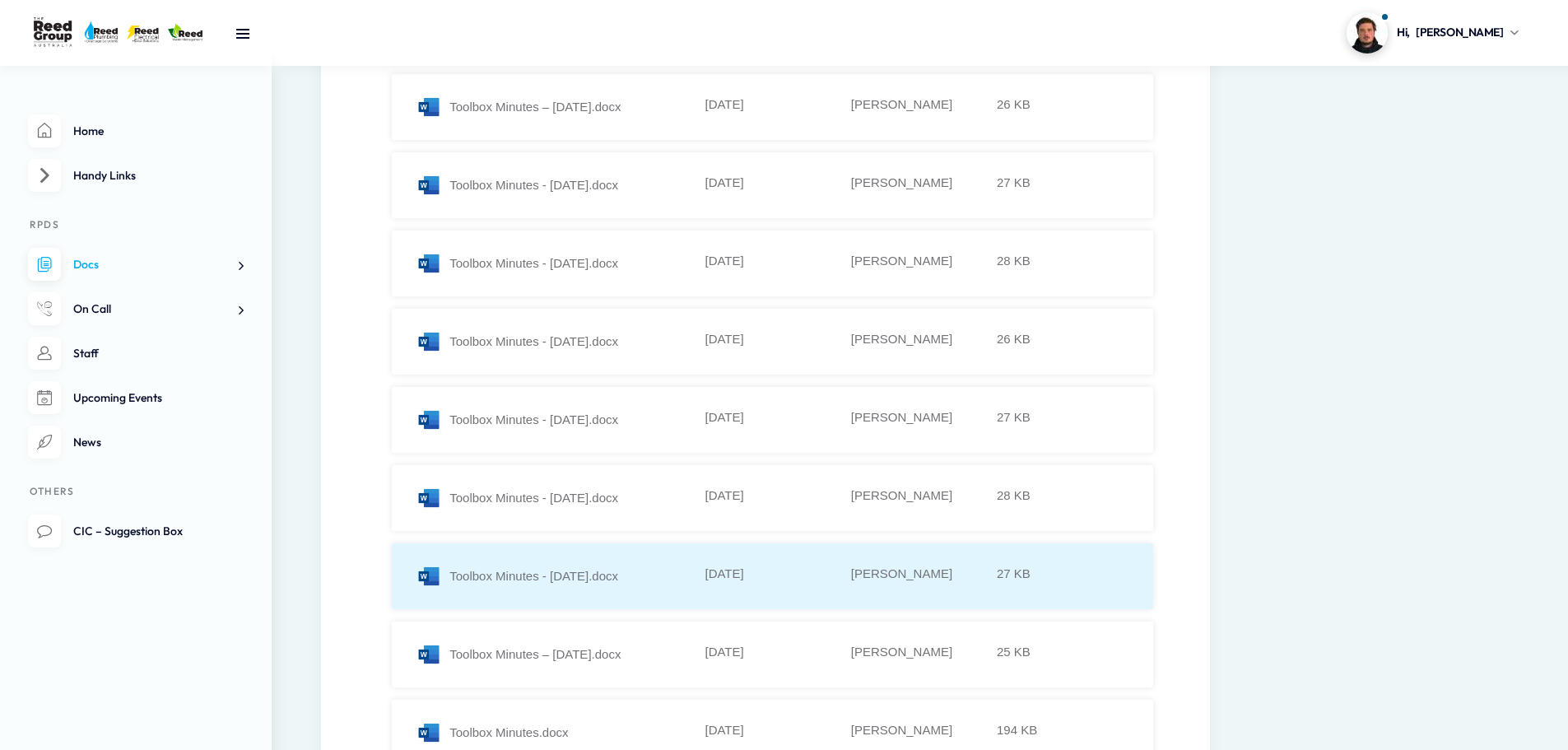
click at [589, 565] on div "Toolbox Minutes - 28.07.23.docx" at bounding box center [559, 576] width 285 height 25
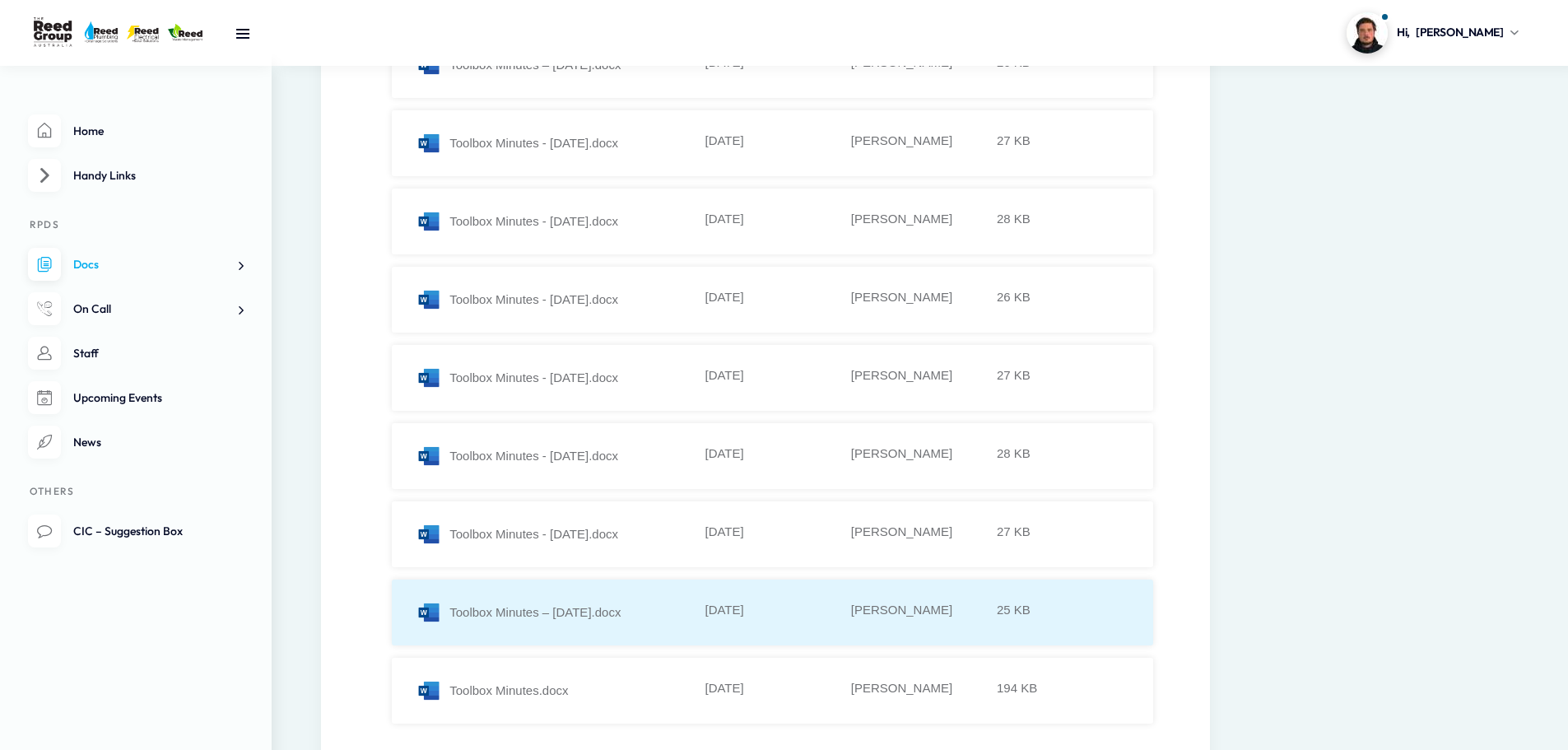
scroll to position [576, 0]
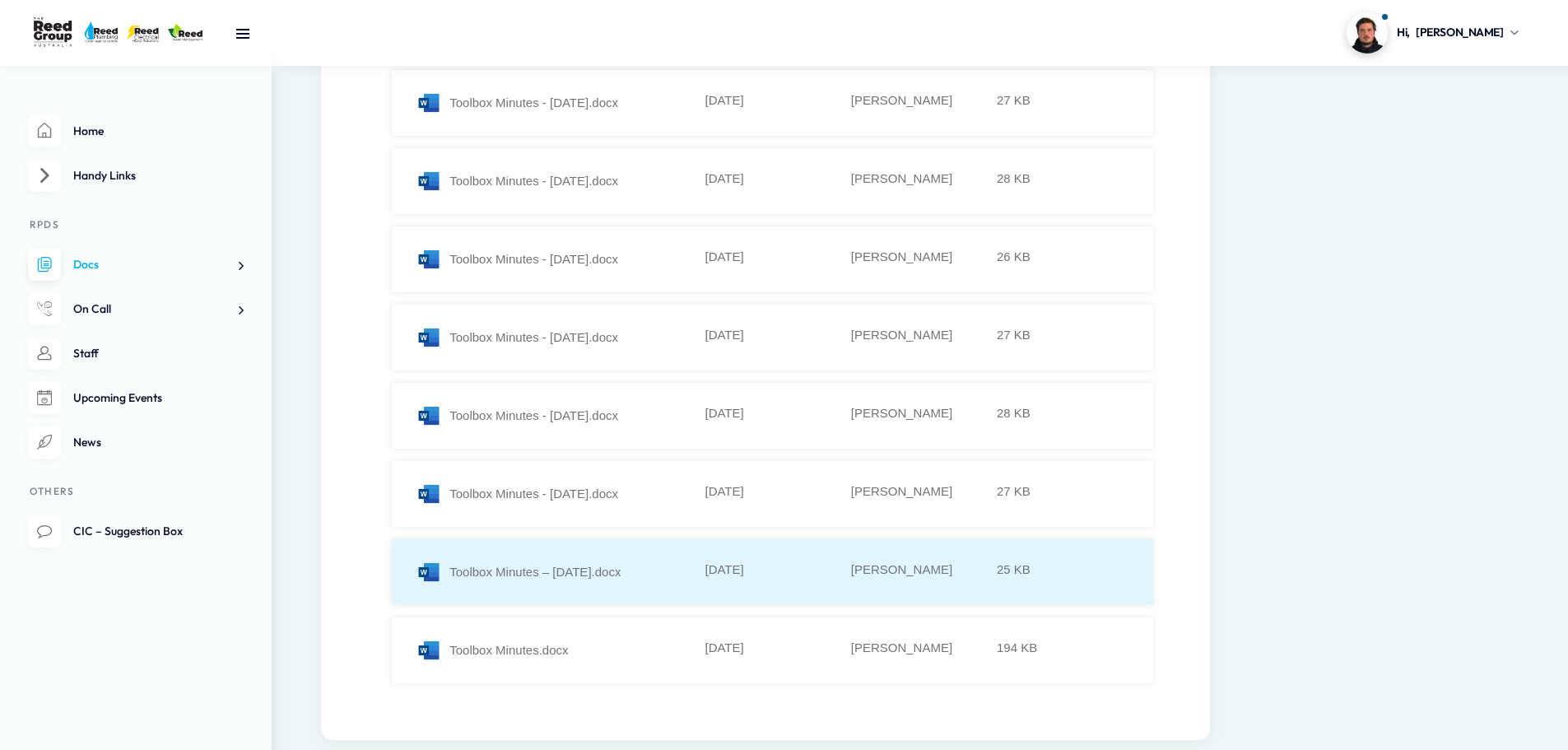
click at [586, 591] on li "Toolbox Minutes – Feb 23.docx 14-12-2023 Kelly Rosini 25 KB" at bounding box center [773, 572] width 761 height 66
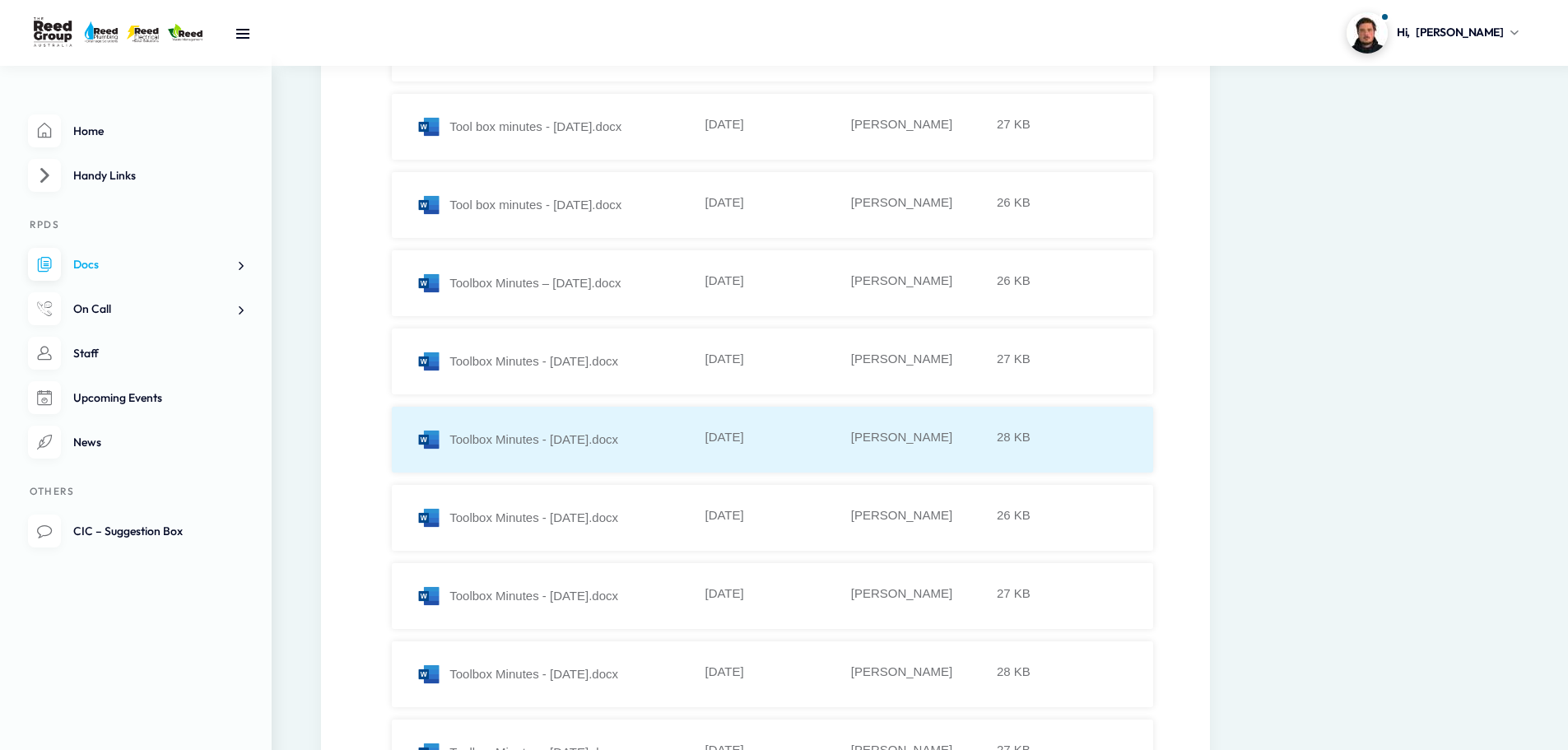
scroll to position [82, 0]
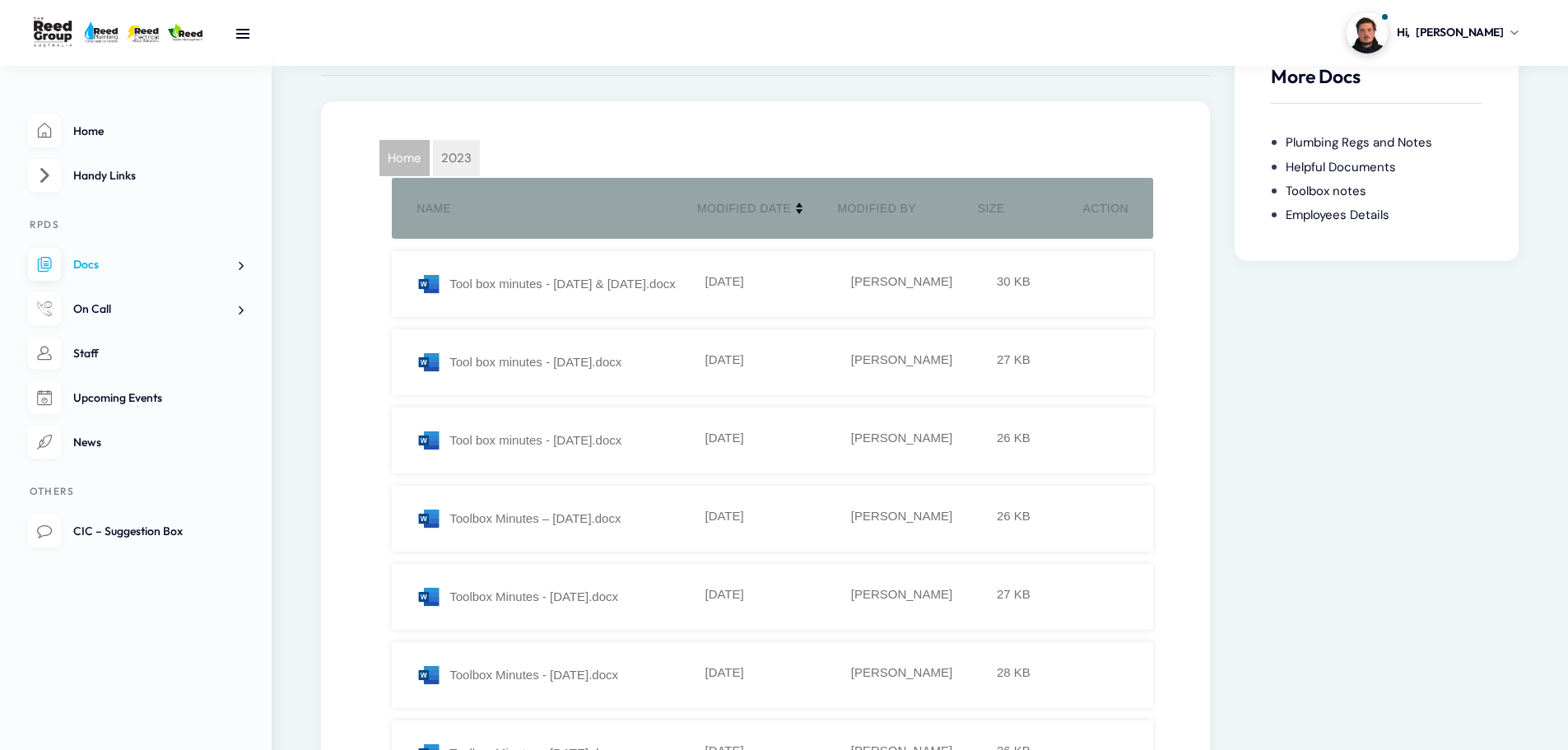
click at [411, 141] on span "Home" at bounding box center [404, 158] width 51 height 36
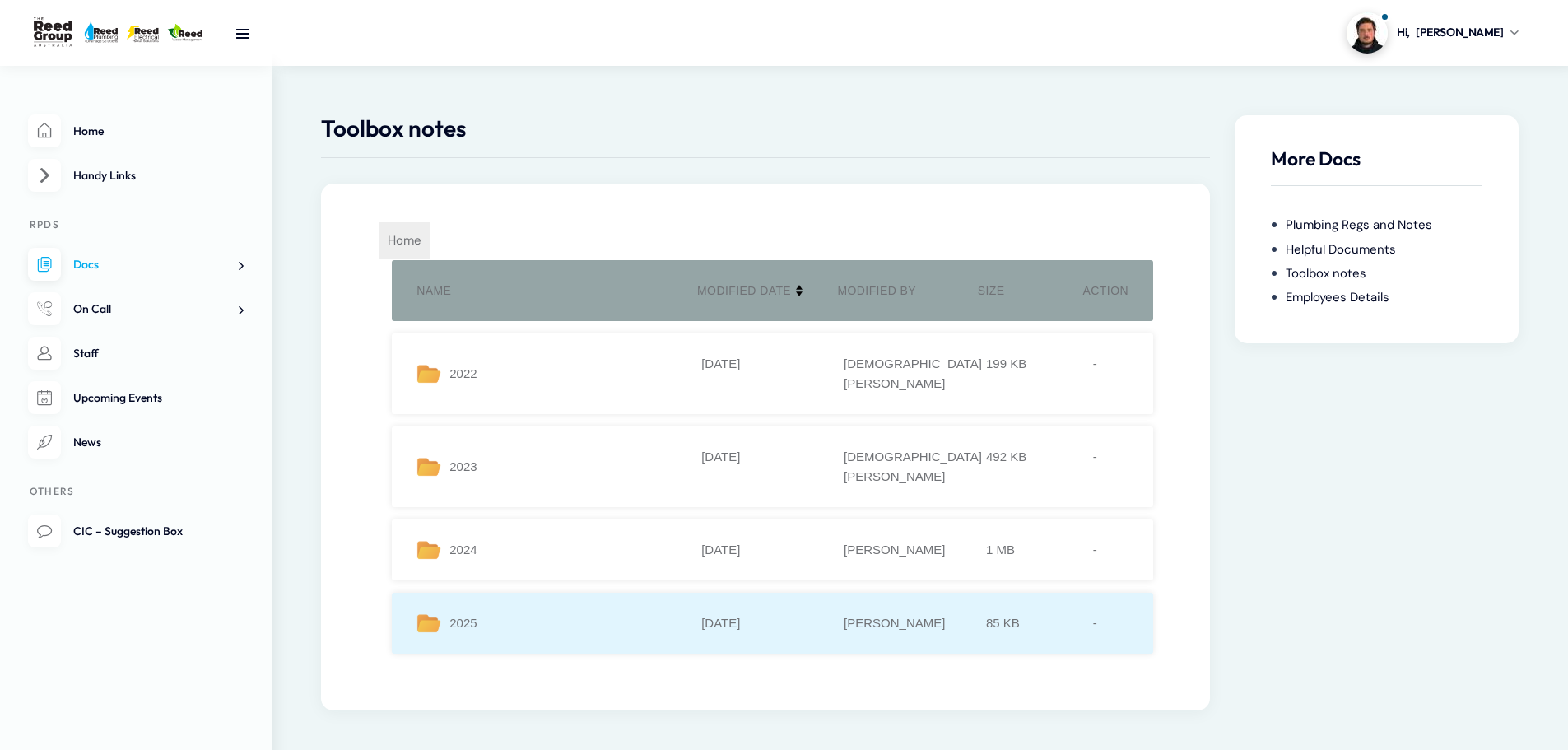
click at [531, 614] on div "2025" at bounding box center [559, 623] width 285 height 20
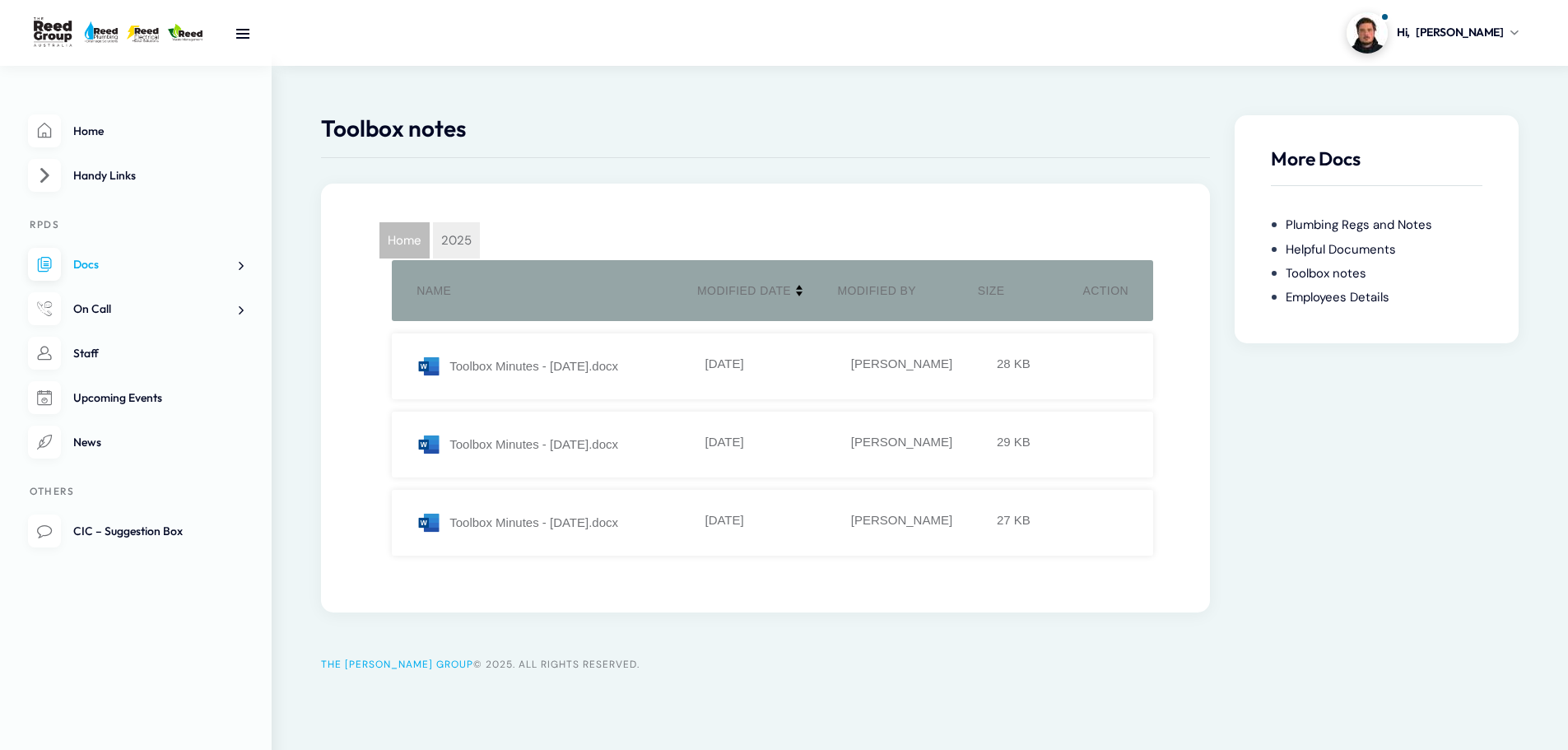
click at [418, 230] on span "Home" at bounding box center [404, 240] width 51 height 36
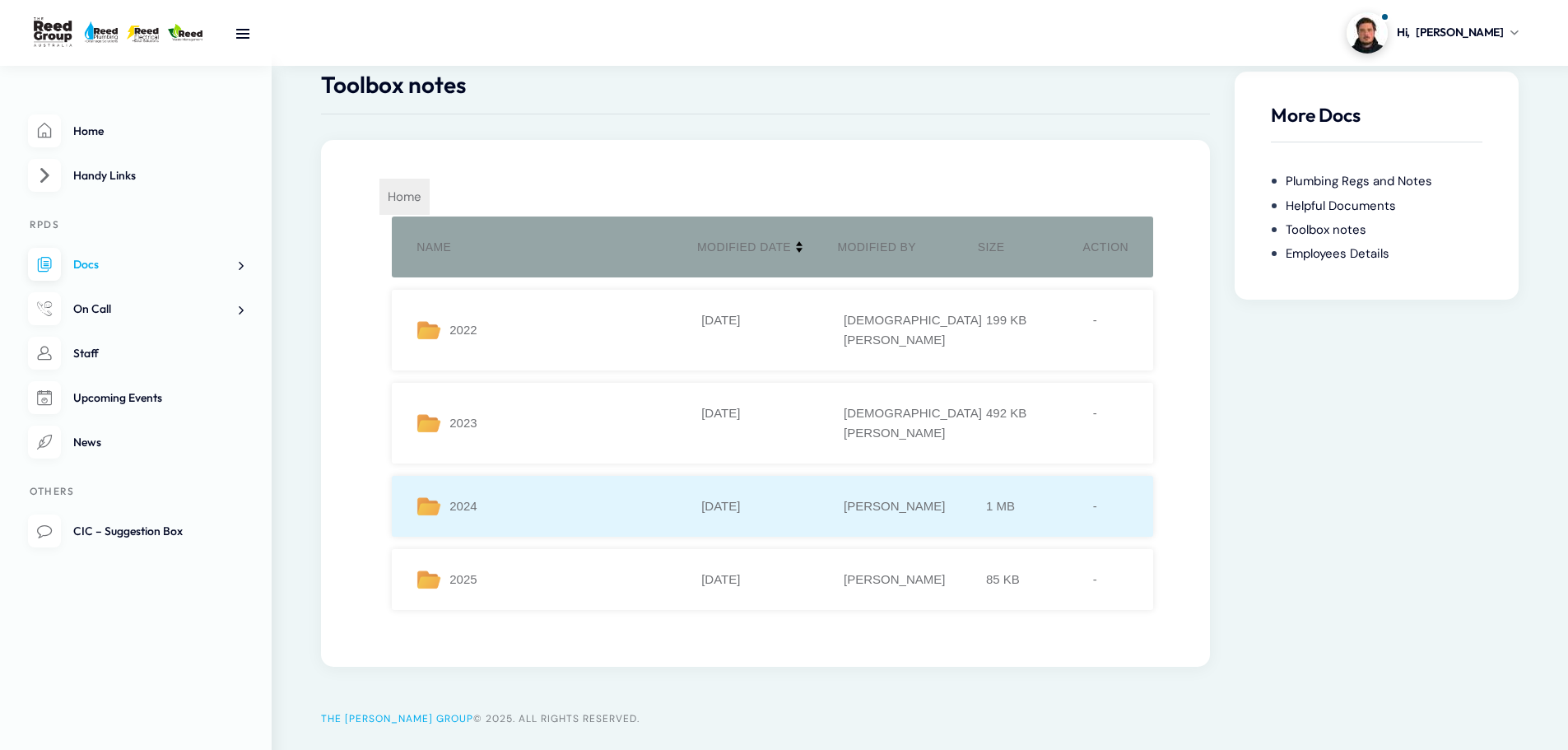
scroll to position [45, 0]
click at [488, 495] on div "2024" at bounding box center [559, 505] width 285 height 20
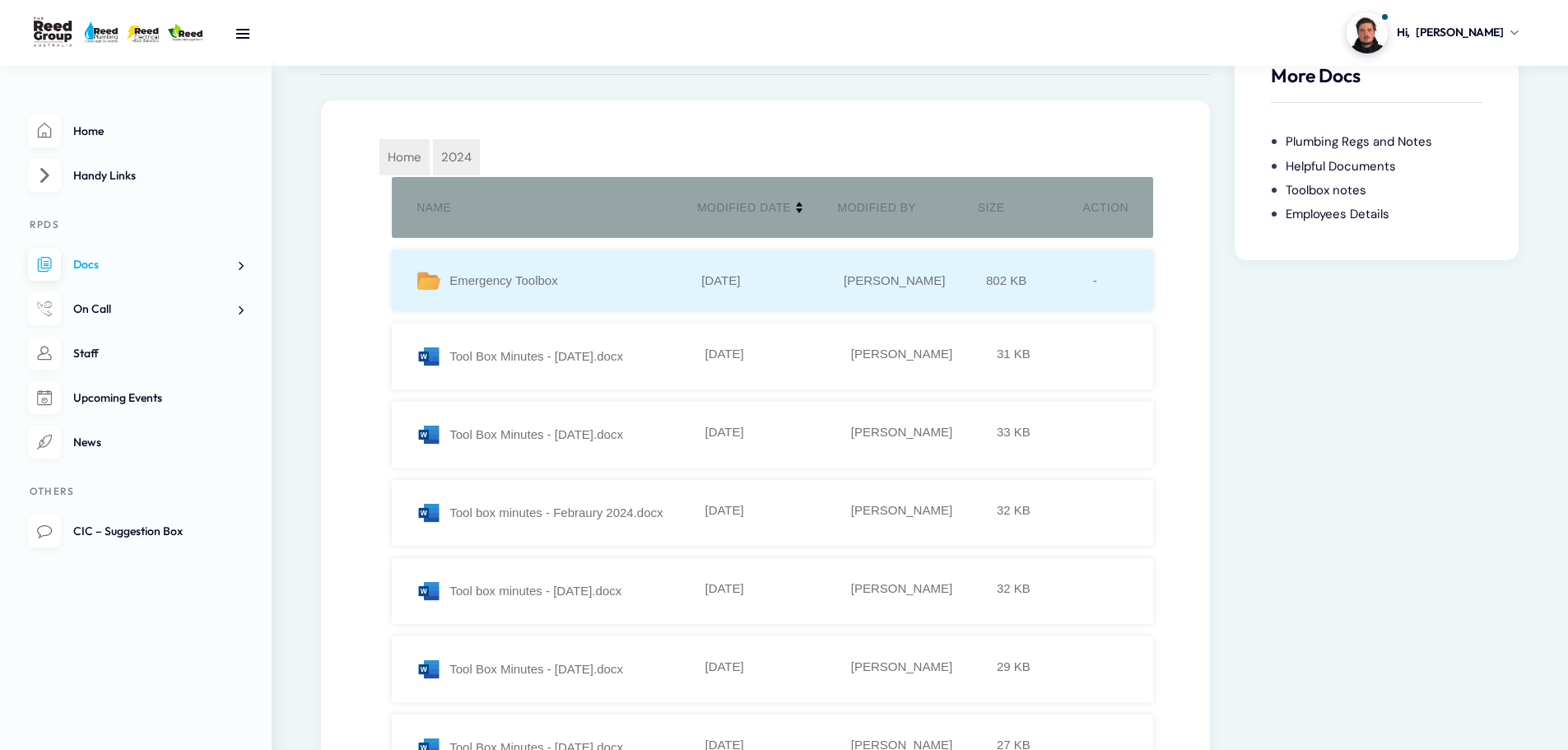
scroll to position [82, 0]
click at [580, 291] on div "Emergency Toolbox" at bounding box center [559, 281] width 285 height 20
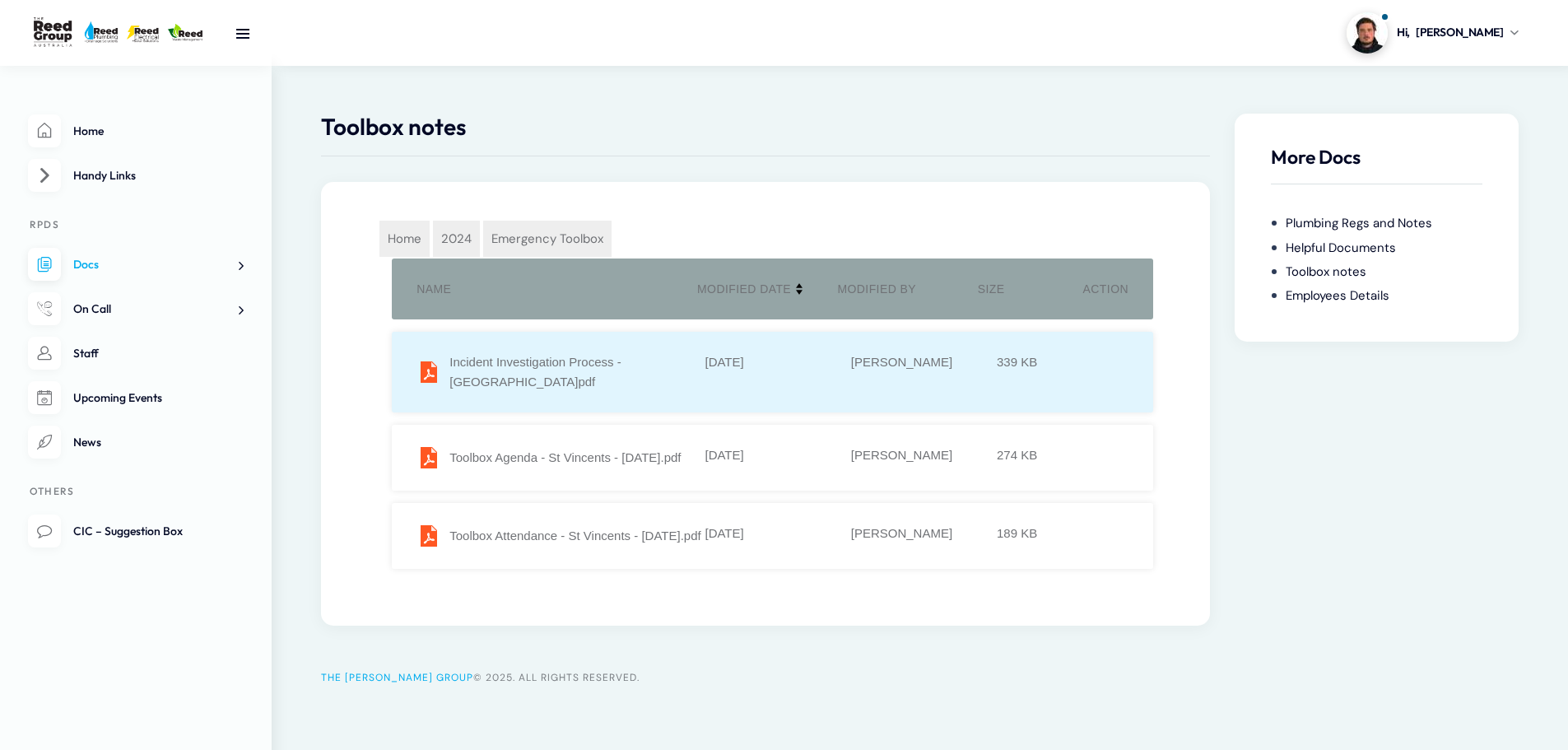
scroll to position [6, 0]
click at [486, 371] on div "Incident Investigation Process - St Vincents.pdf" at bounding box center [559, 371] width 285 height 39
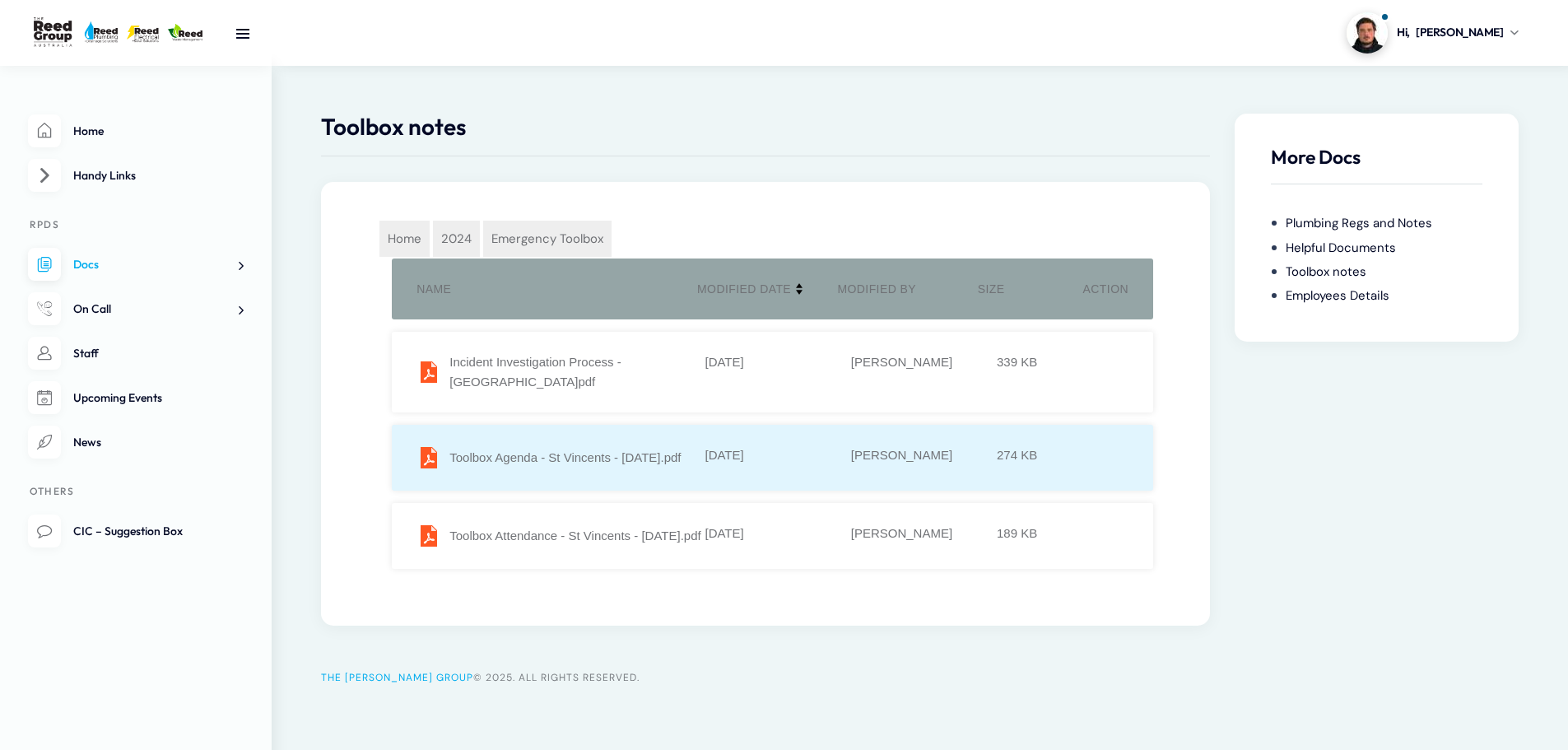
click at [521, 440] on li "Toolbox Agenda - St Vincents - 02.08.24.pdf 05-08-2024 Kelly Rosini 274 KB" at bounding box center [773, 457] width 761 height 66
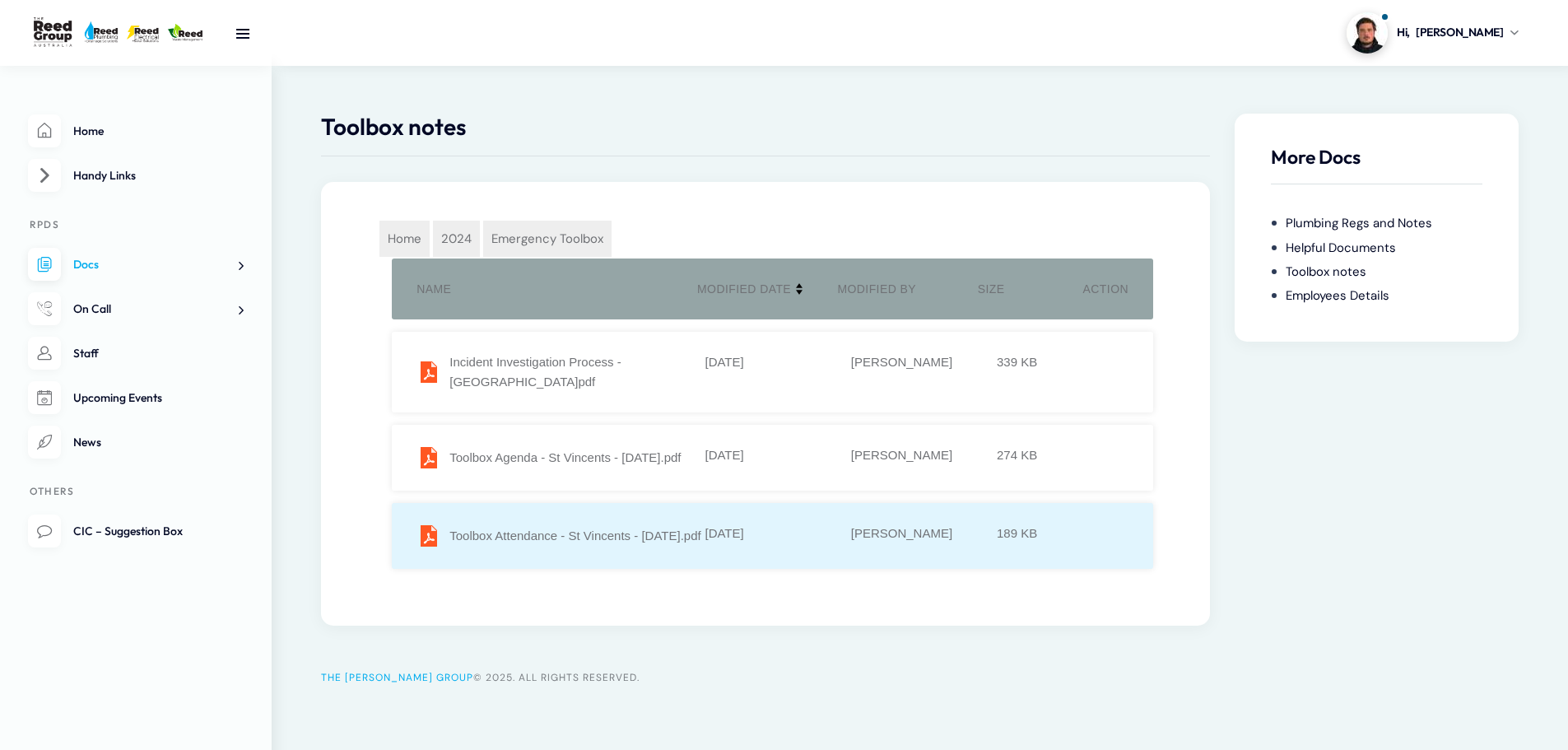
click at [547, 545] on div "Toolbox Attendance - St Vincents - 02.08.24.pdf" at bounding box center [559, 536] width 285 height 25
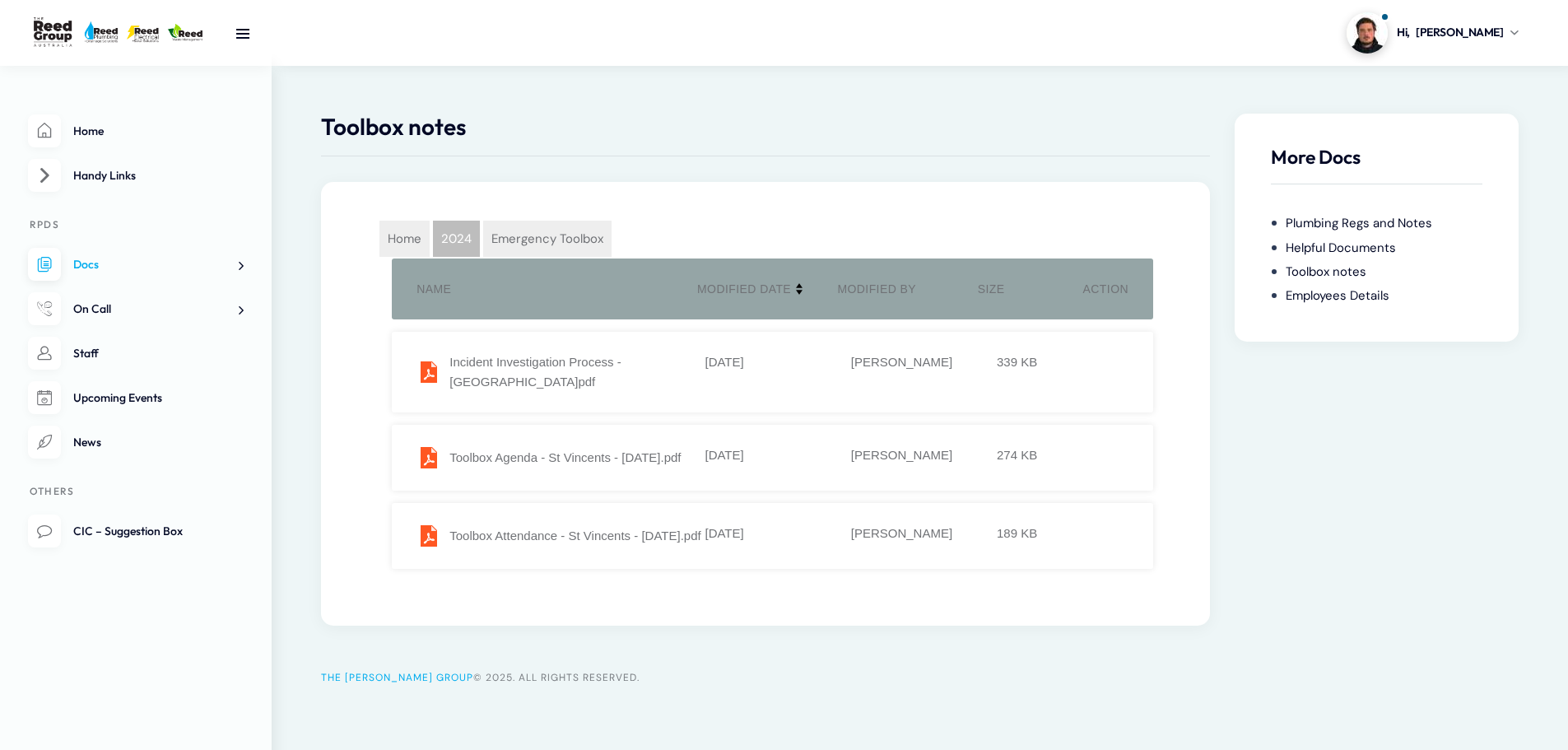
click at [446, 242] on span "2024" at bounding box center [456, 239] width 47 height 36
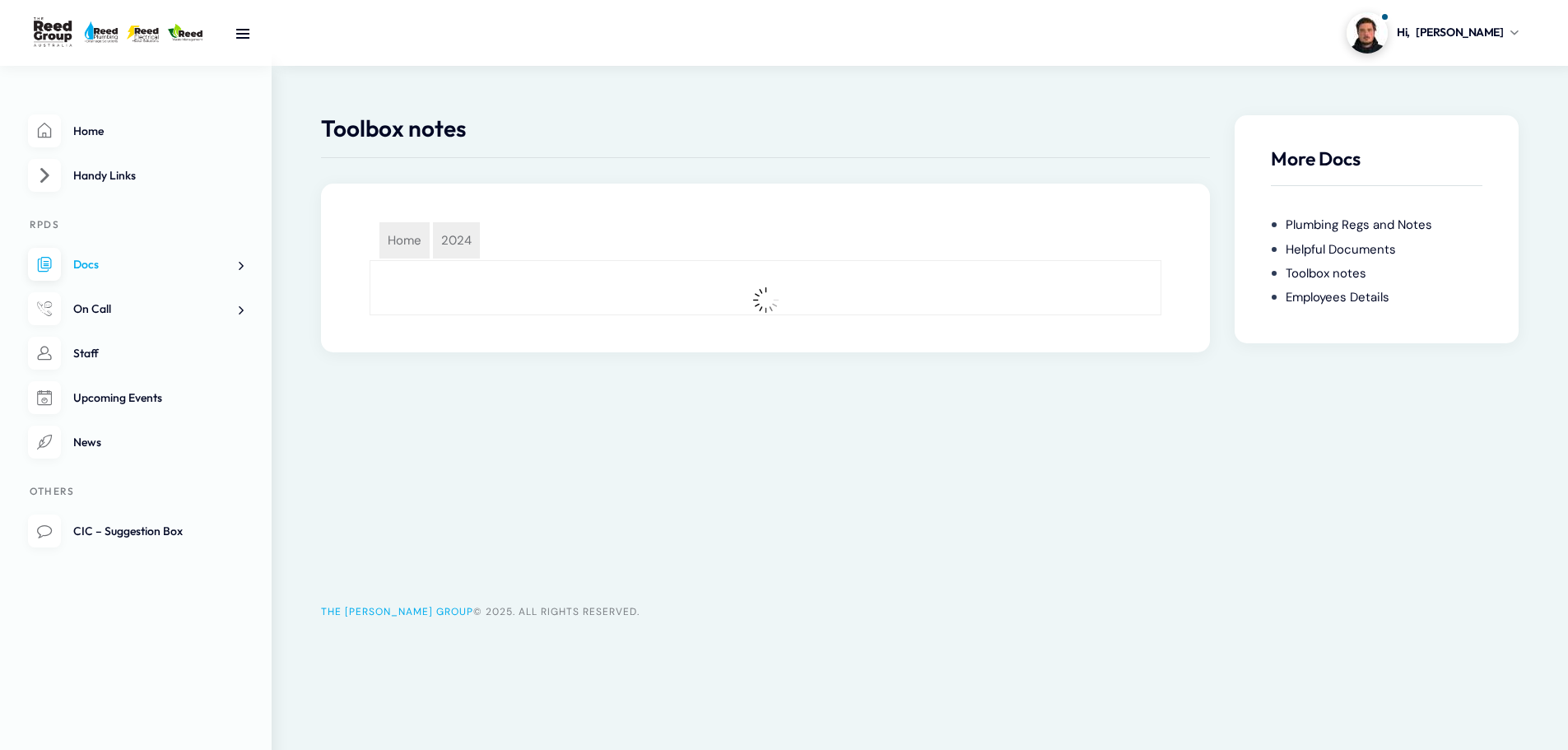
scroll to position [0, 0]
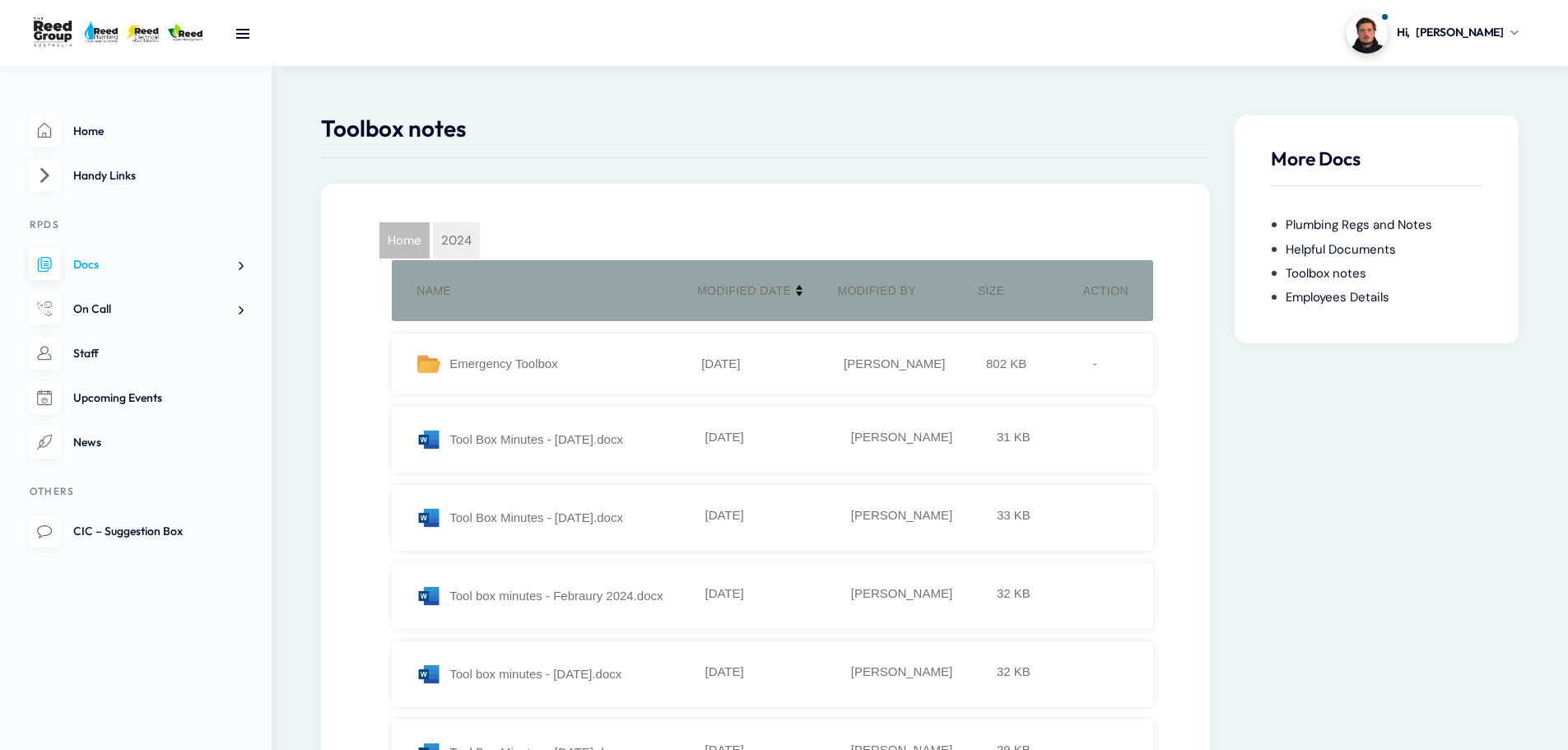
click at [415, 234] on span "Home" at bounding box center [404, 240] width 51 height 36
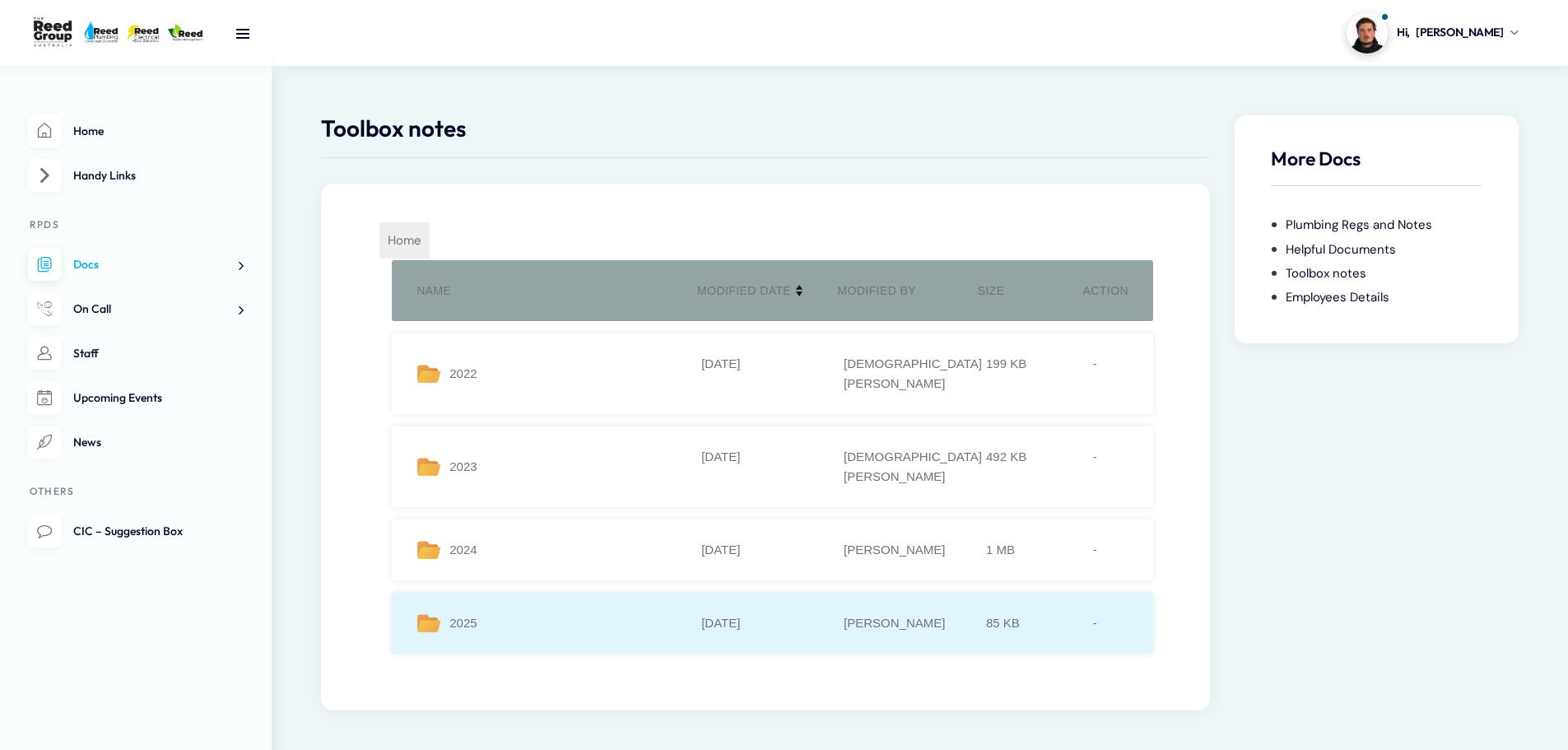
click at [554, 614] on div "2025" at bounding box center [559, 623] width 285 height 20
